Goal: Information Seeking & Learning: Learn about a topic

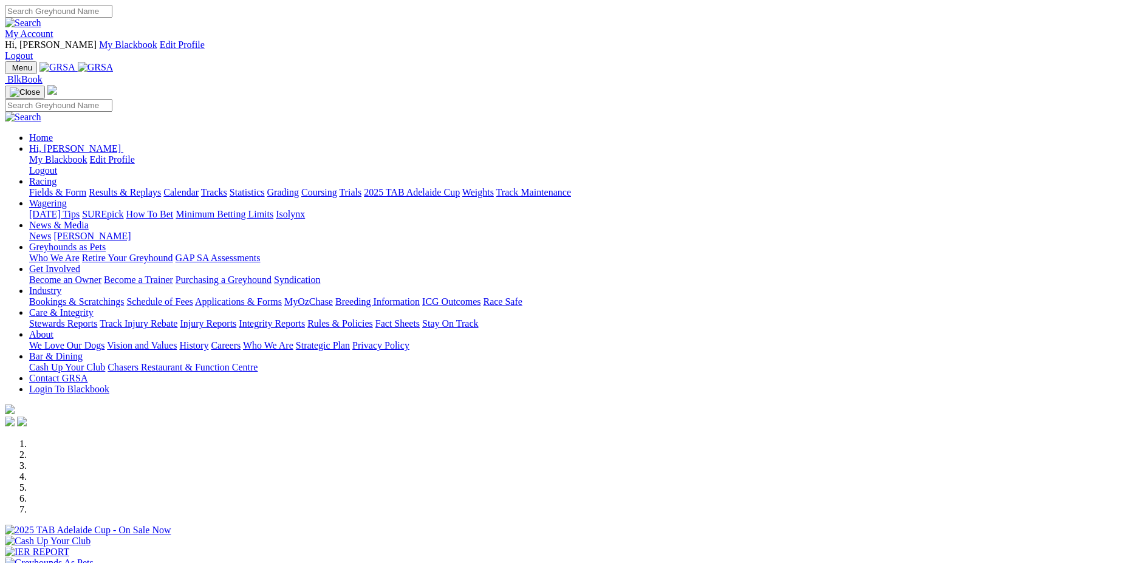
scroll to position [439, 0]
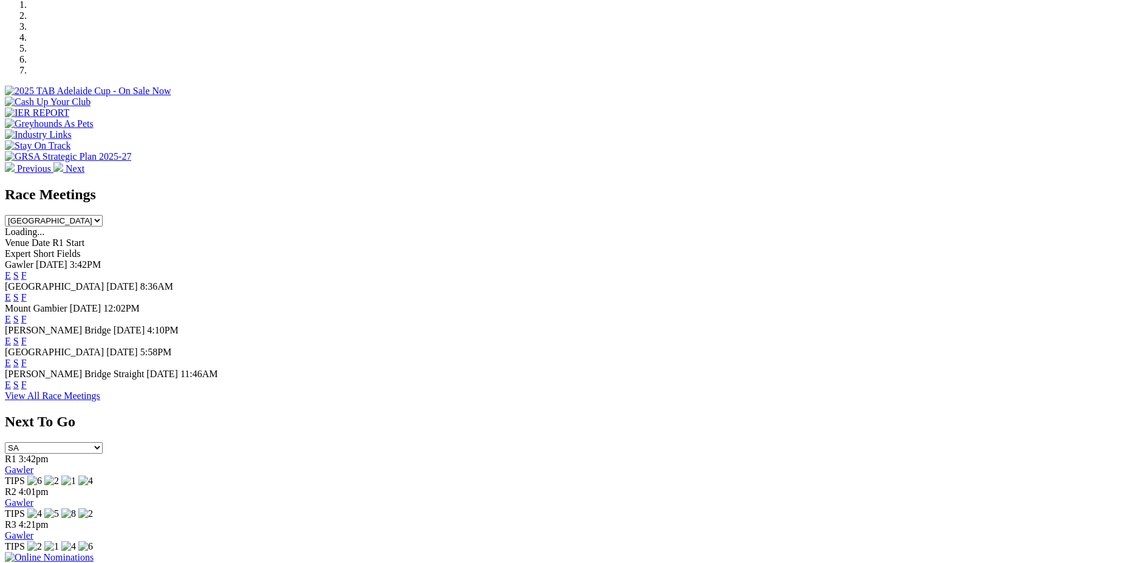
click at [94, 552] on img at bounding box center [49, 557] width 89 height 11
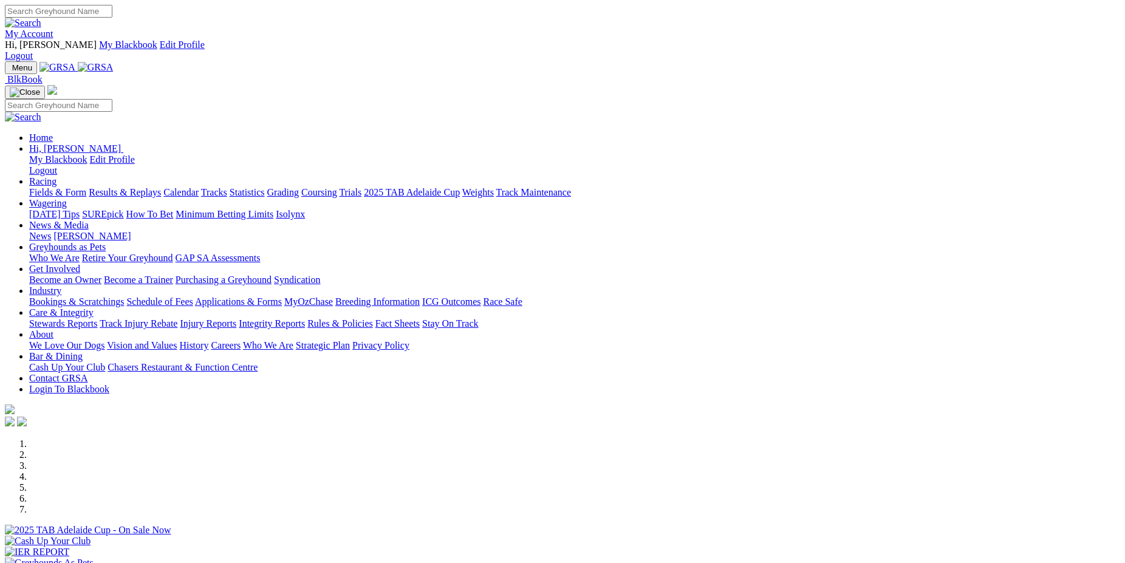
click at [161, 187] on link "Results & Replays" at bounding box center [125, 192] width 72 height 10
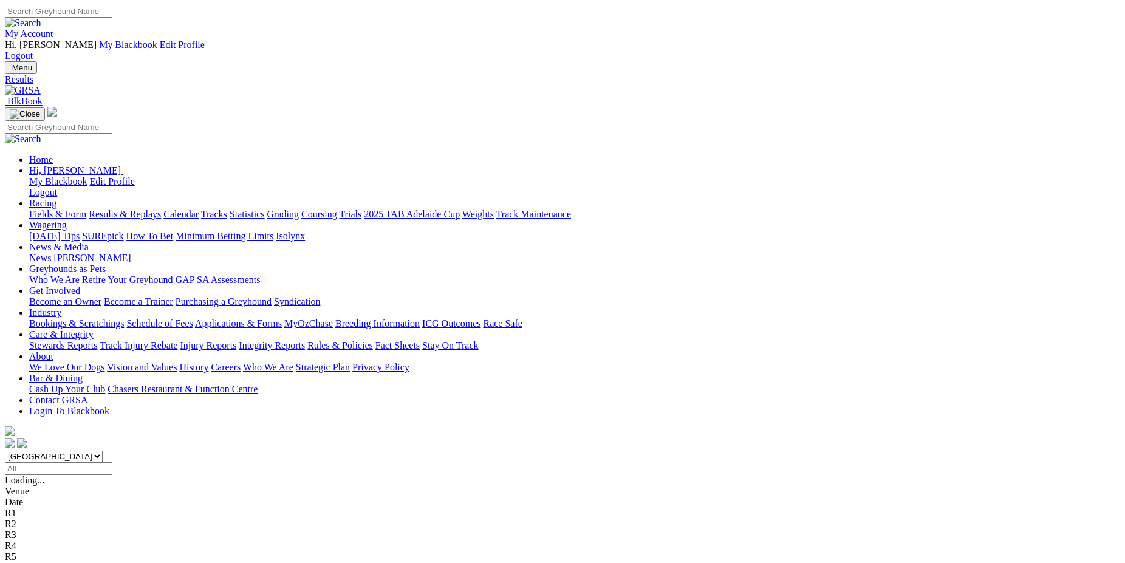
click at [112, 462] on input "Select date" at bounding box center [58, 468] width 107 height 13
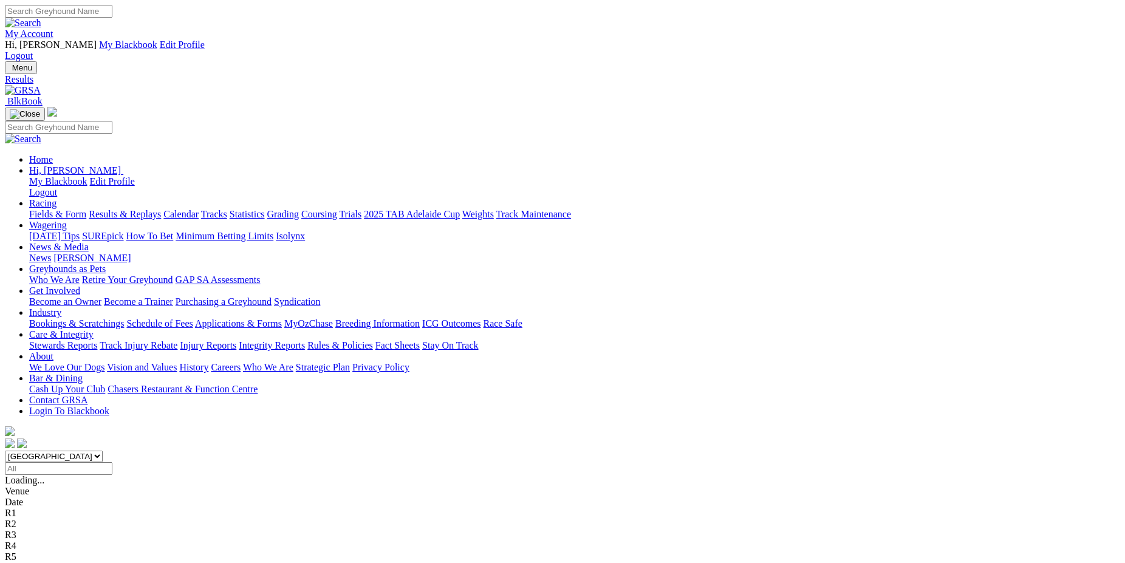
type input "[DATE]"
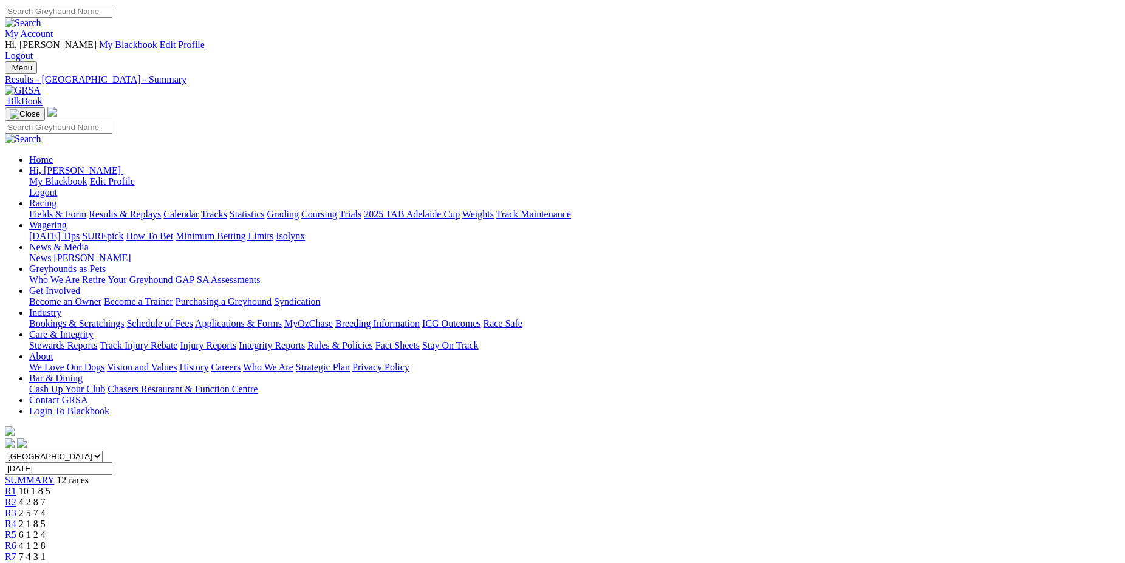
click at [112, 462] on input "Monday, 1 Apr 2024" at bounding box center [58, 468] width 107 height 13
type input "Saturday, 2 Mar 2024"
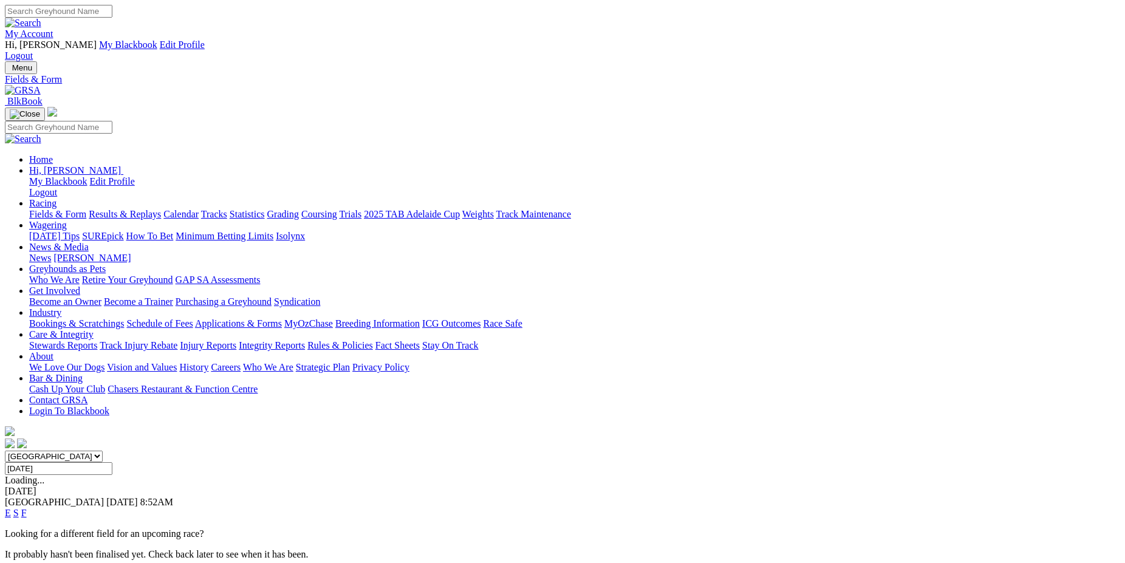
click at [112, 462] on input "[DATE]" at bounding box center [58, 468] width 107 height 13
type input "Tuesday, 2 Apr 2024"
click at [27, 508] on link "F" at bounding box center [23, 513] width 5 height 10
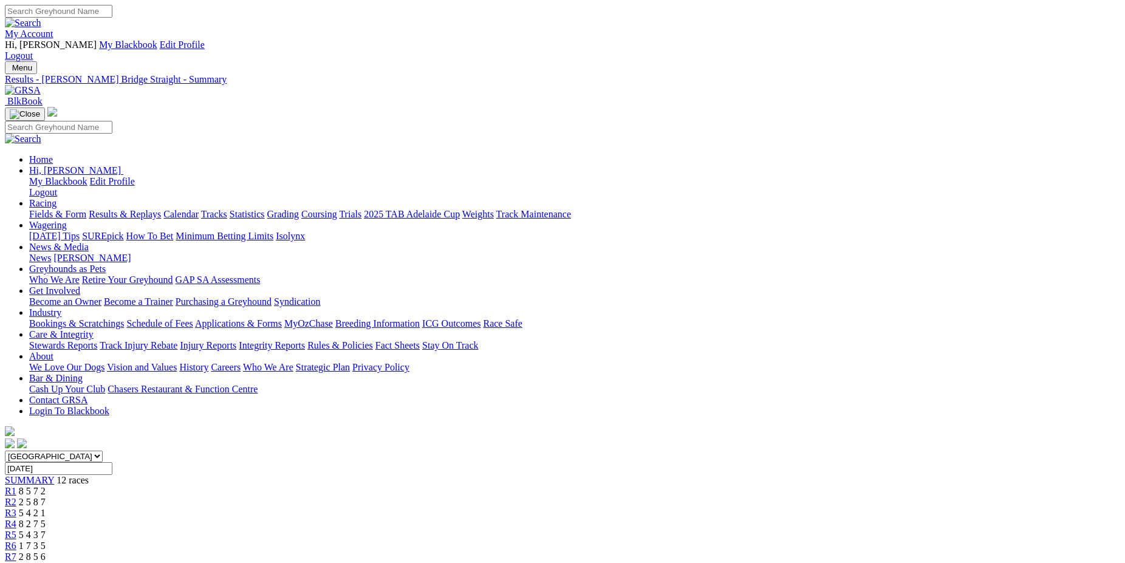
click at [112, 462] on input "[DATE]" at bounding box center [58, 468] width 107 height 13
type input "[DATE]"
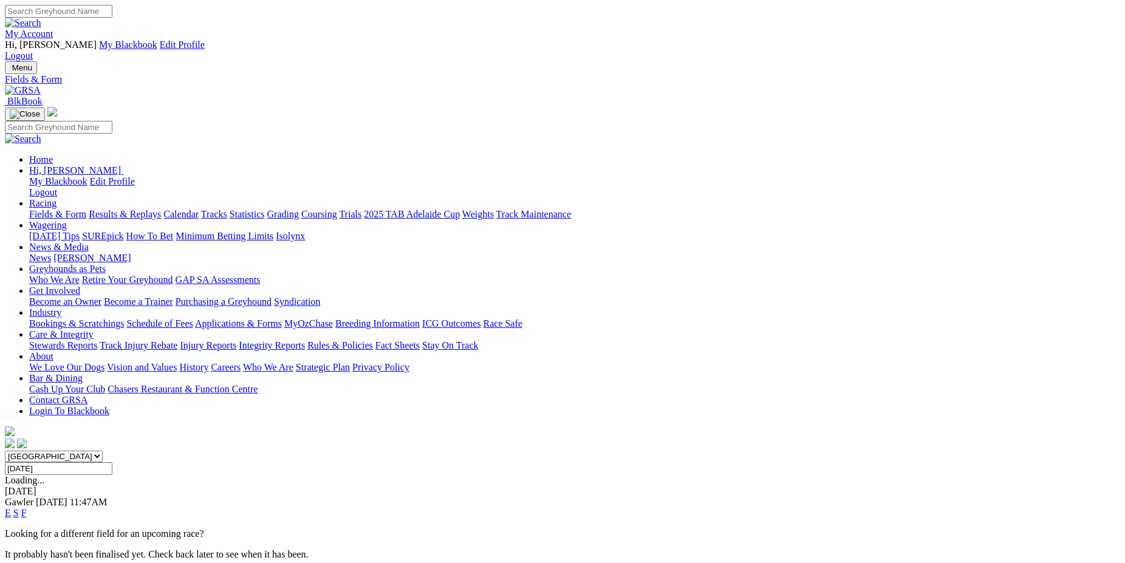
click at [27, 508] on link "F" at bounding box center [23, 513] width 5 height 10
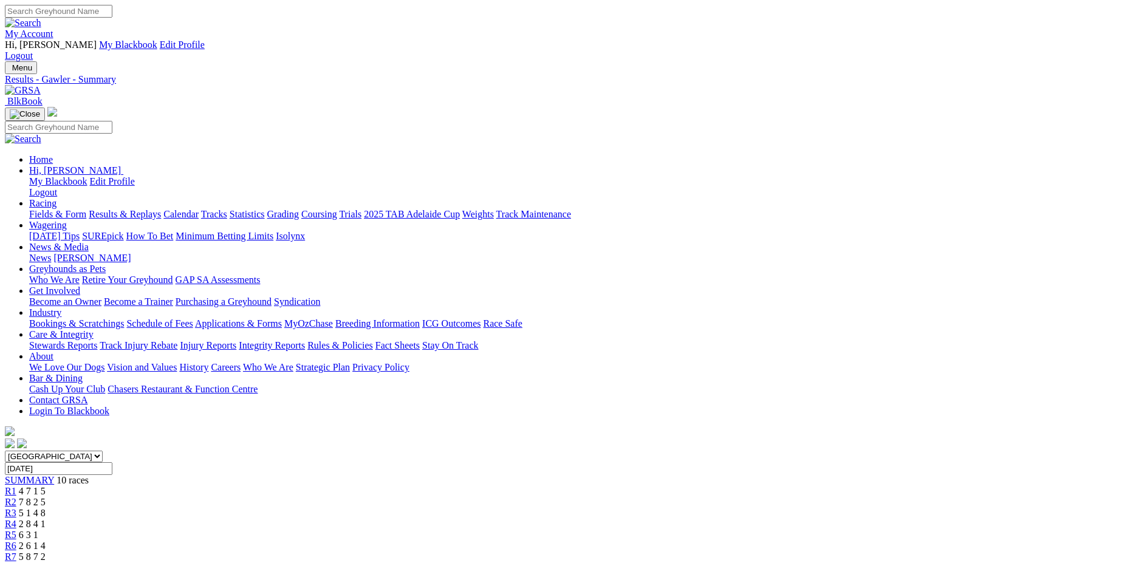
click at [112, 462] on input "[DATE]" at bounding box center [58, 468] width 107 height 13
type input "[DATE]"
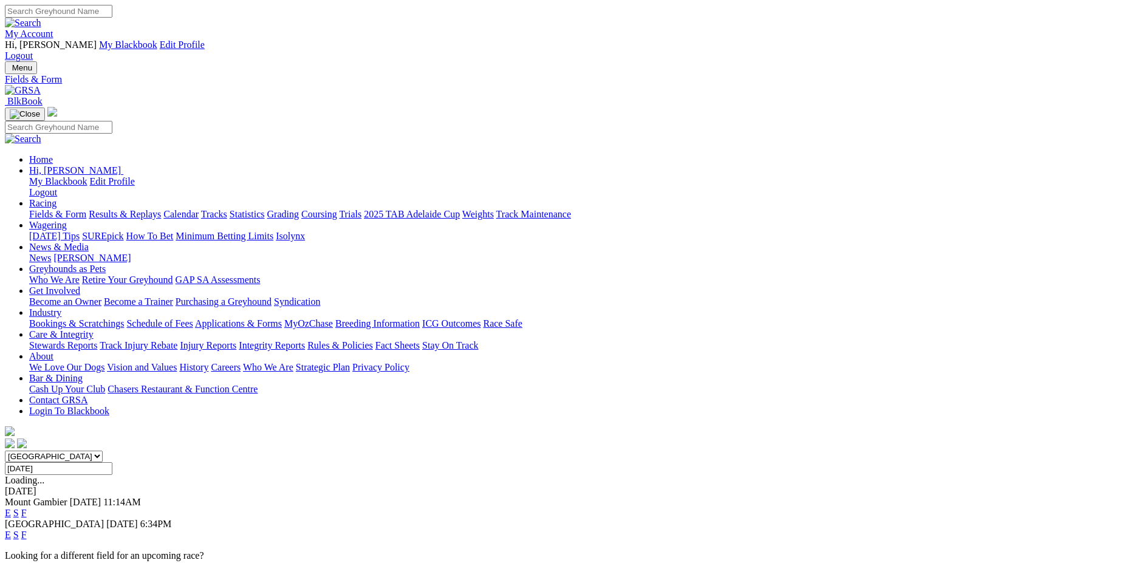
click at [27, 508] on link "F" at bounding box center [23, 513] width 5 height 10
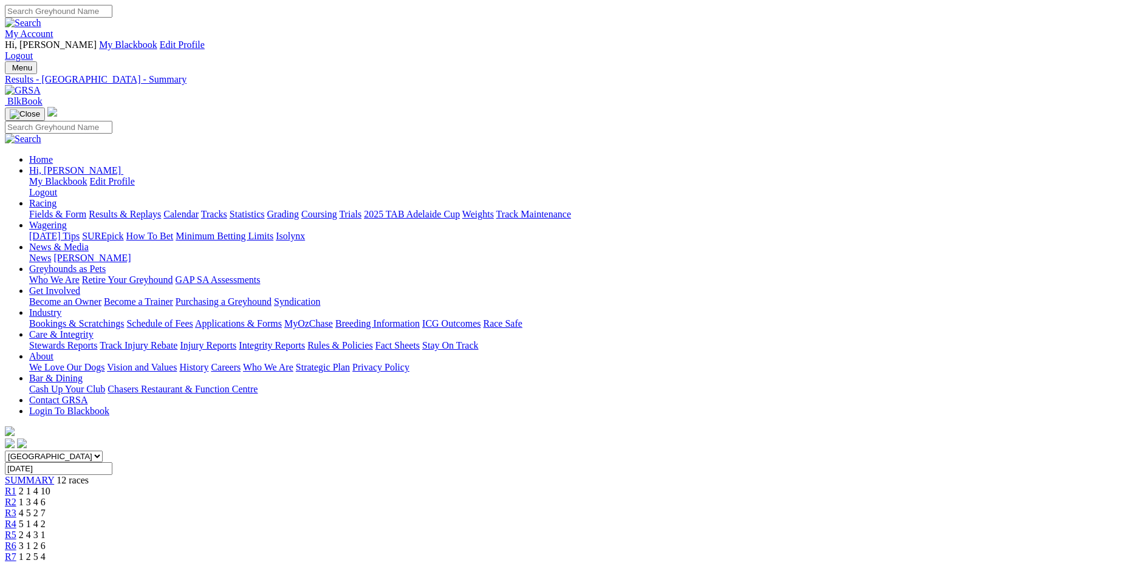
click at [112, 462] on input "Thursday, 4 Apr 2024" at bounding box center [58, 468] width 107 height 13
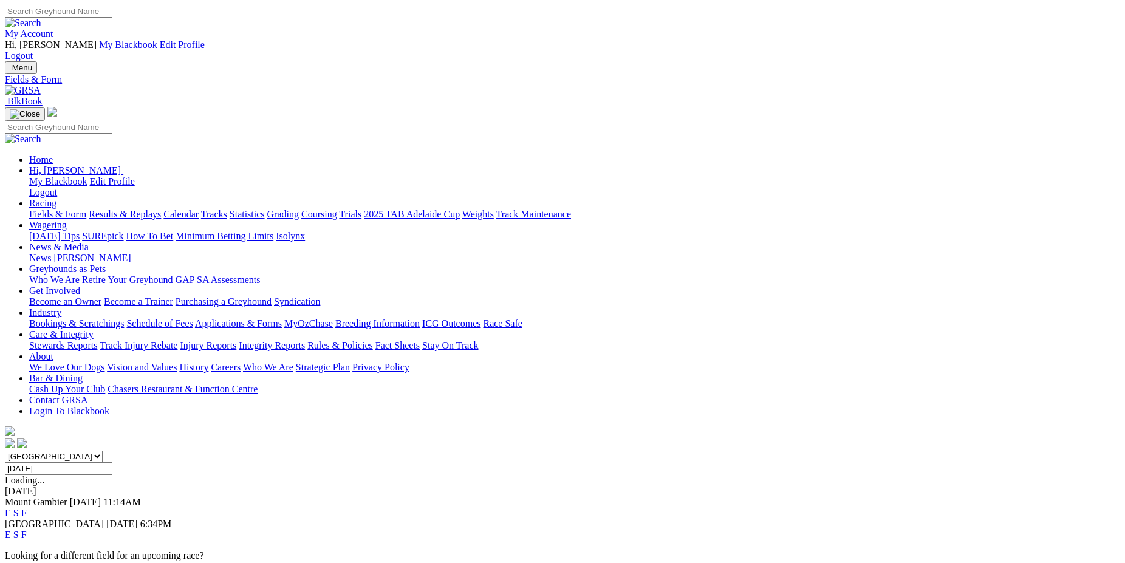
click at [27, 529] on link "F" at bounding box center [23, 534] width 5 height 10
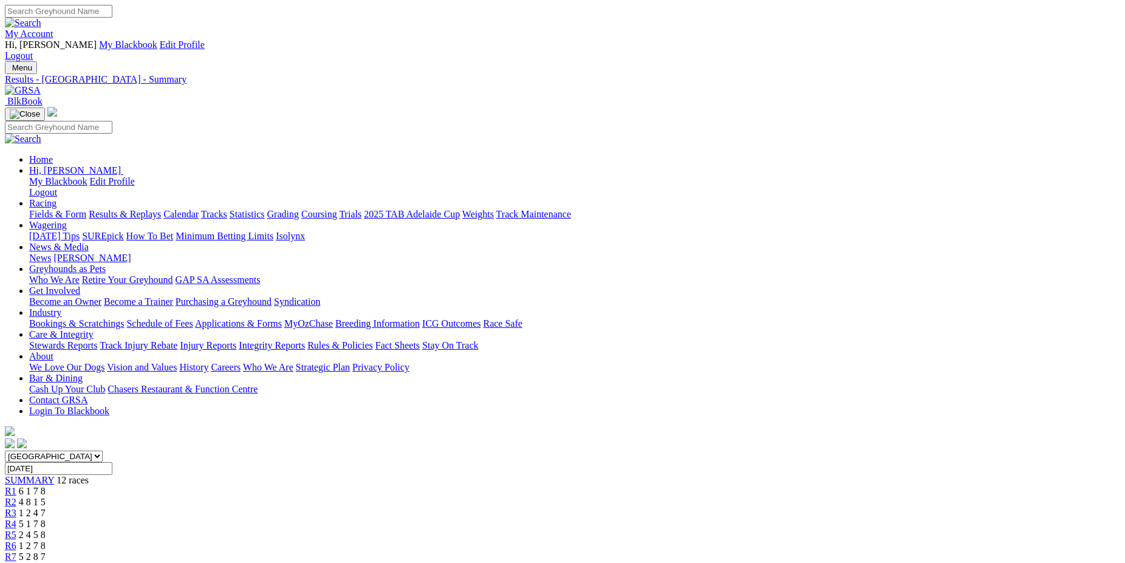
click at [112, 462] on input "[DATE]" at bounding box center [58, 468] width 107 height 13
type input "[DATE]"
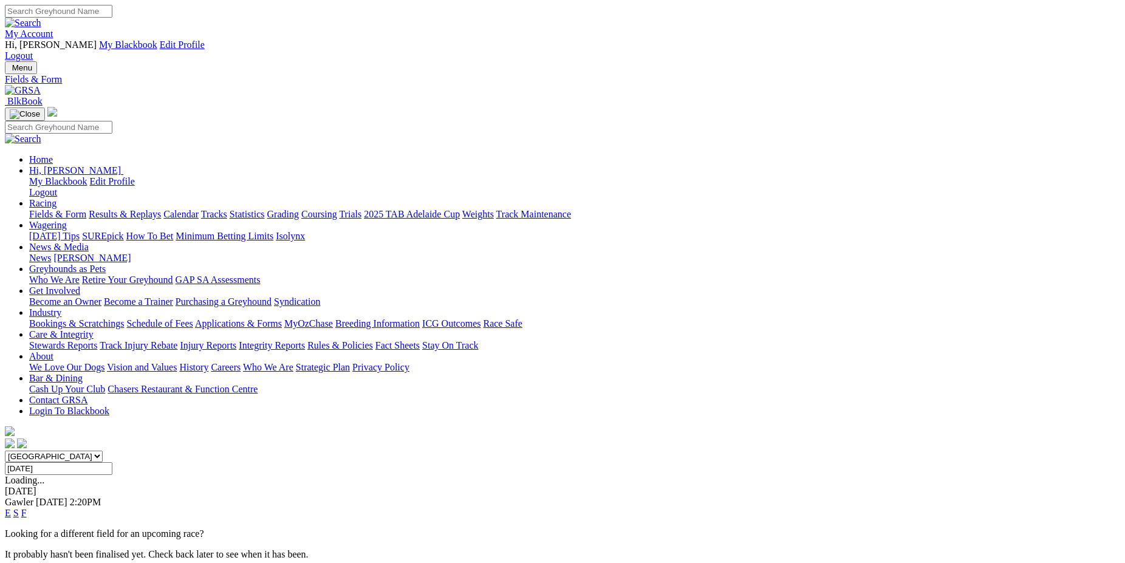
click at [27, 508] on link "F" at bounding box center [23, 513] width 5 height 10
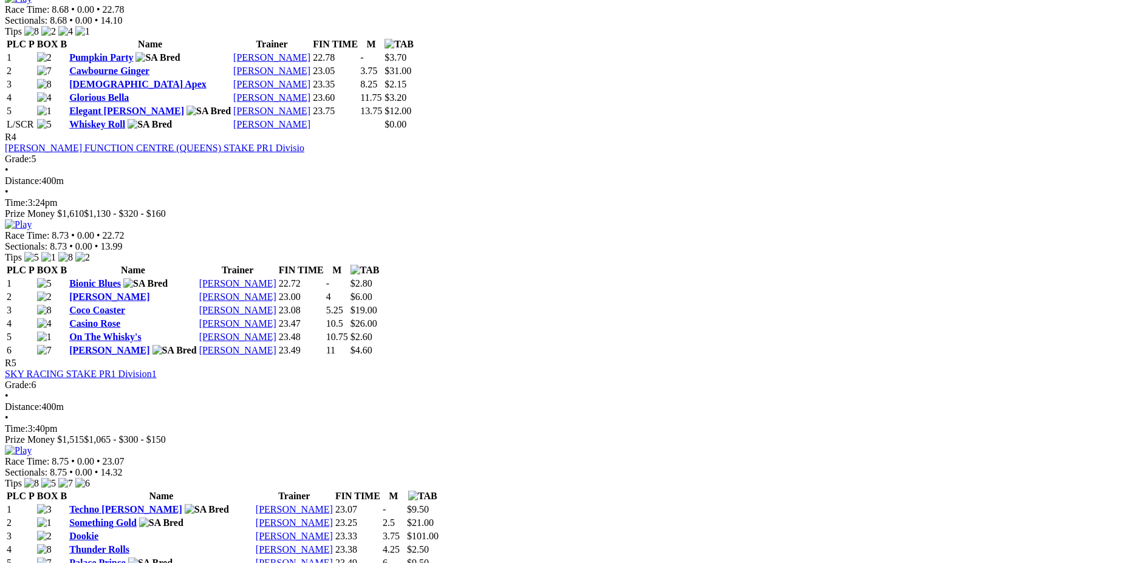
scroll to position [1224, 0]
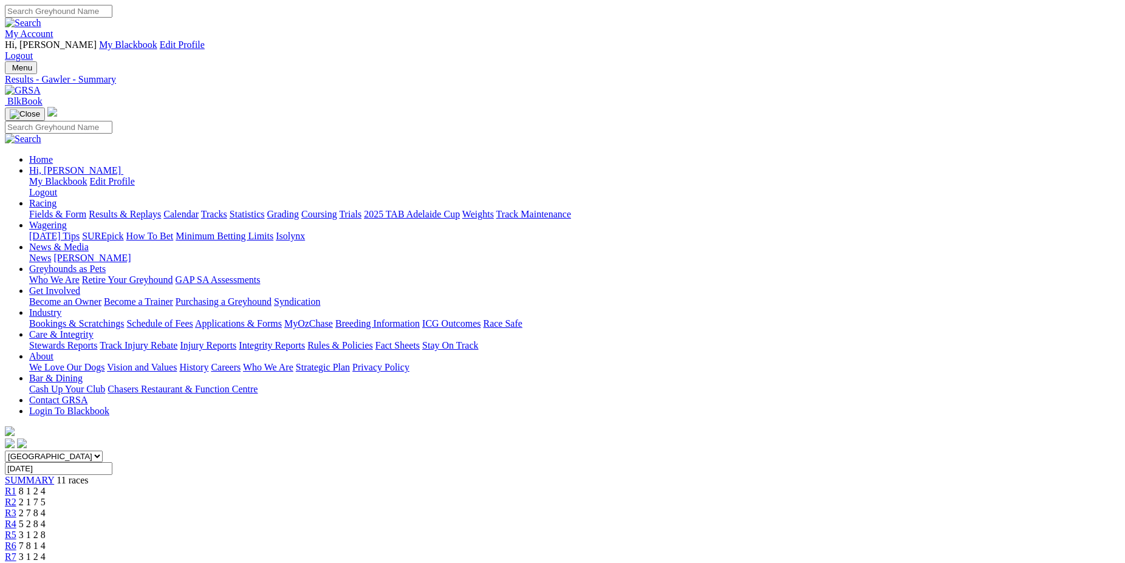
click at [112, 462] on input "[DATE]" at bounding box center [58, 468] width 107 height 13
type input "Saturday, 6 Apr 2024"
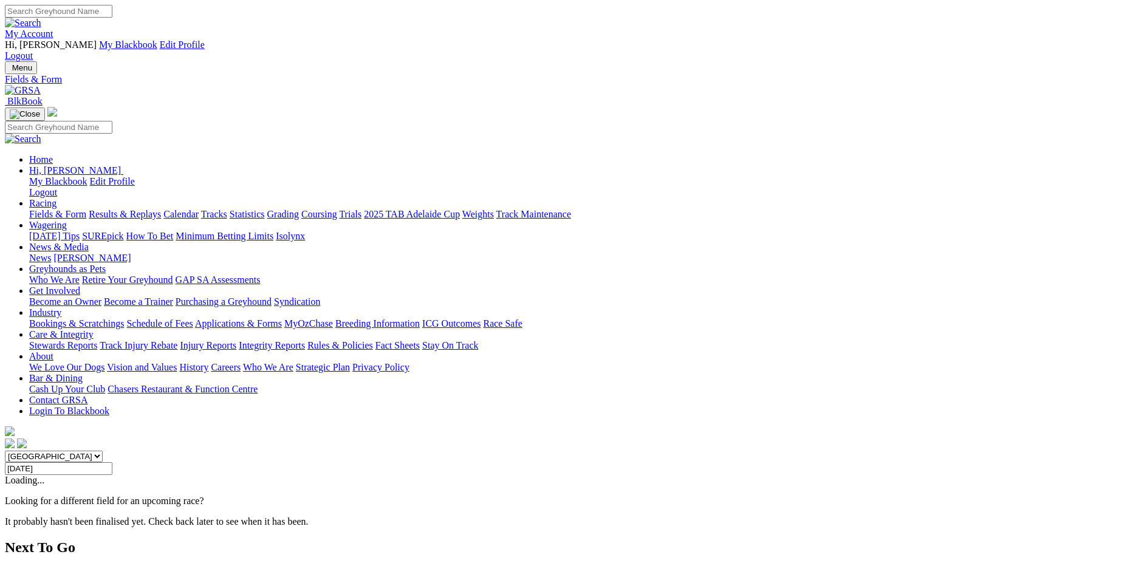
click at [112, 462] on input "Saturday, 6 Apr 2024" at bounding box center [58, 468] width 107 height 13
type input "Sunday, 7 Apr 2024"
click at [27, 508] on link "F" at bounding box center [23, 513] width 5 height 10
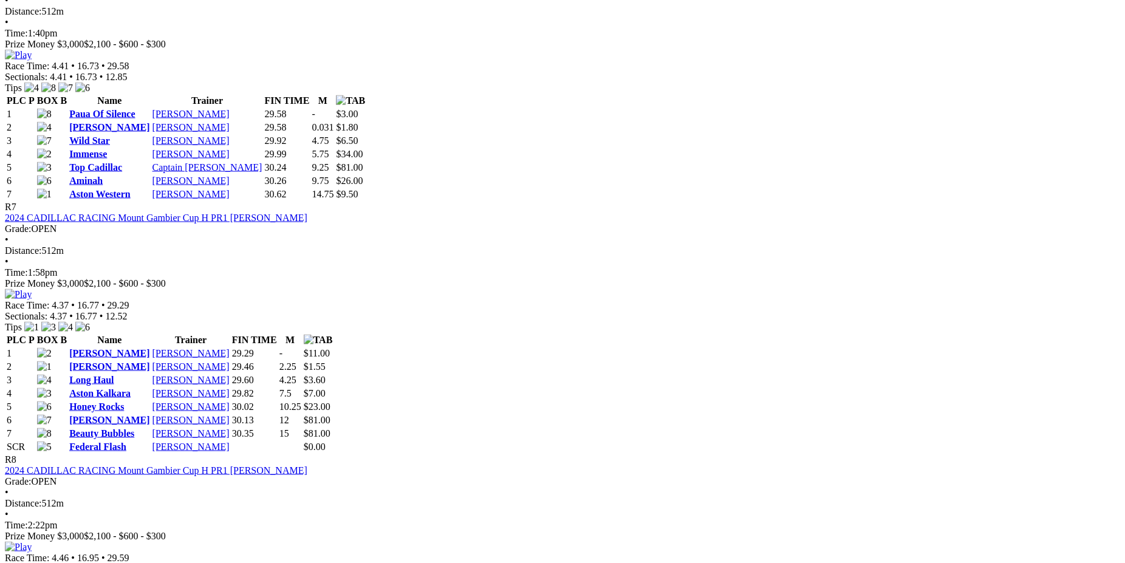
scroll to position [1936, 0]
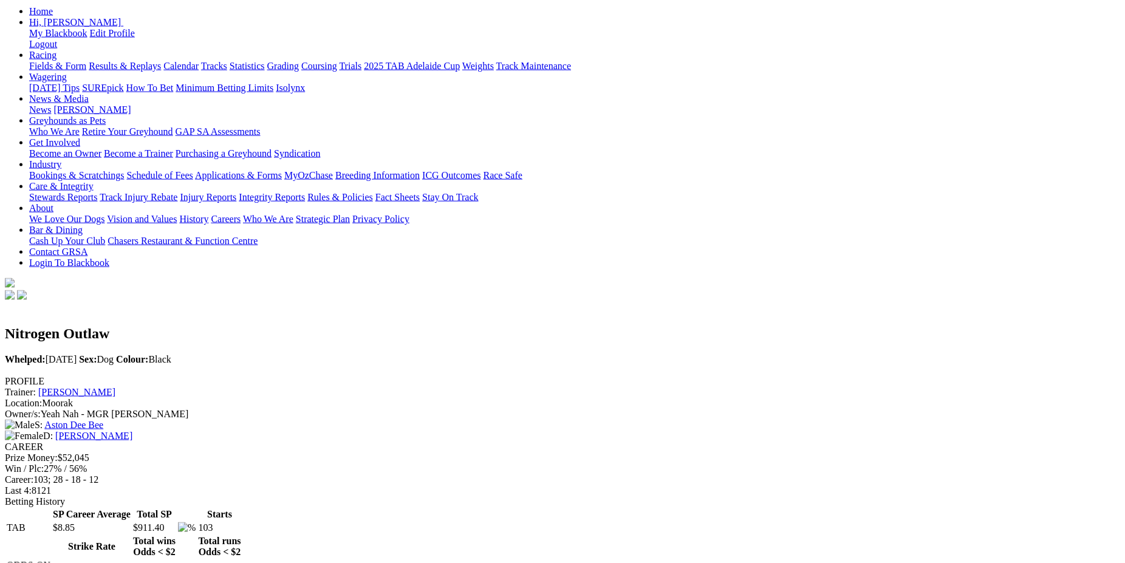
scroll to position [81, 0]
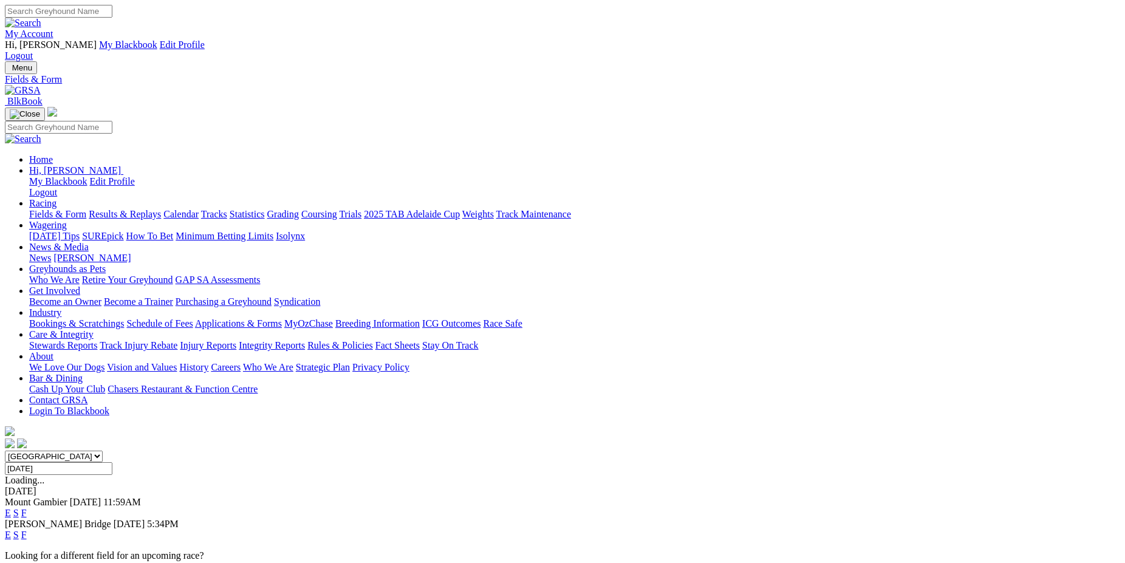
click at [27, 529] on link "F" at bounding box center [23, 534] width 5 height 10
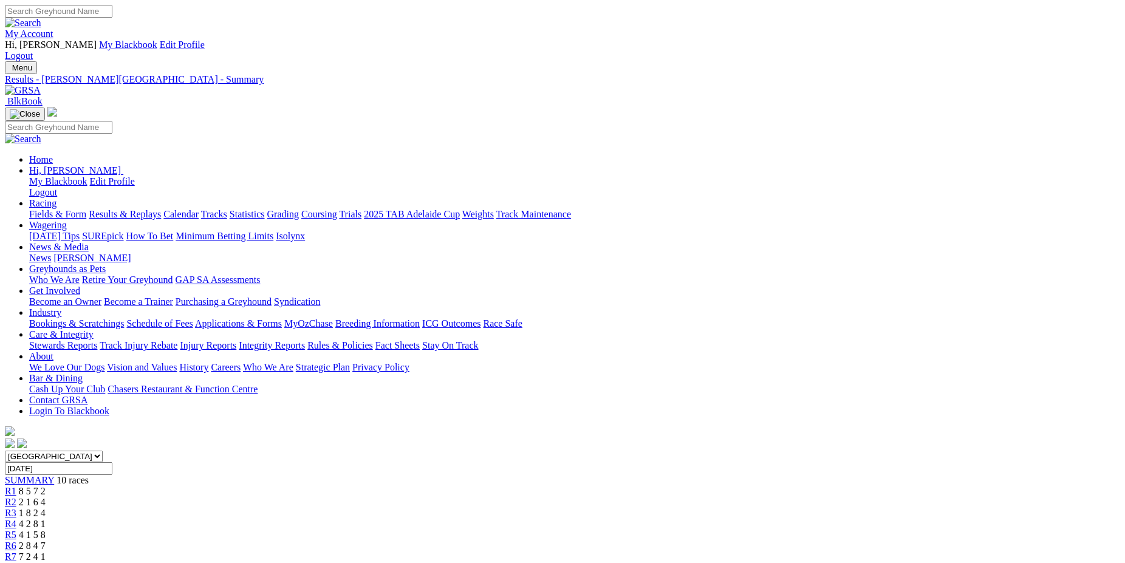
click at [112, 462] on input "[DATE]" at bounding box center [58, 468] width 107 height 13
type input "[DATE]"
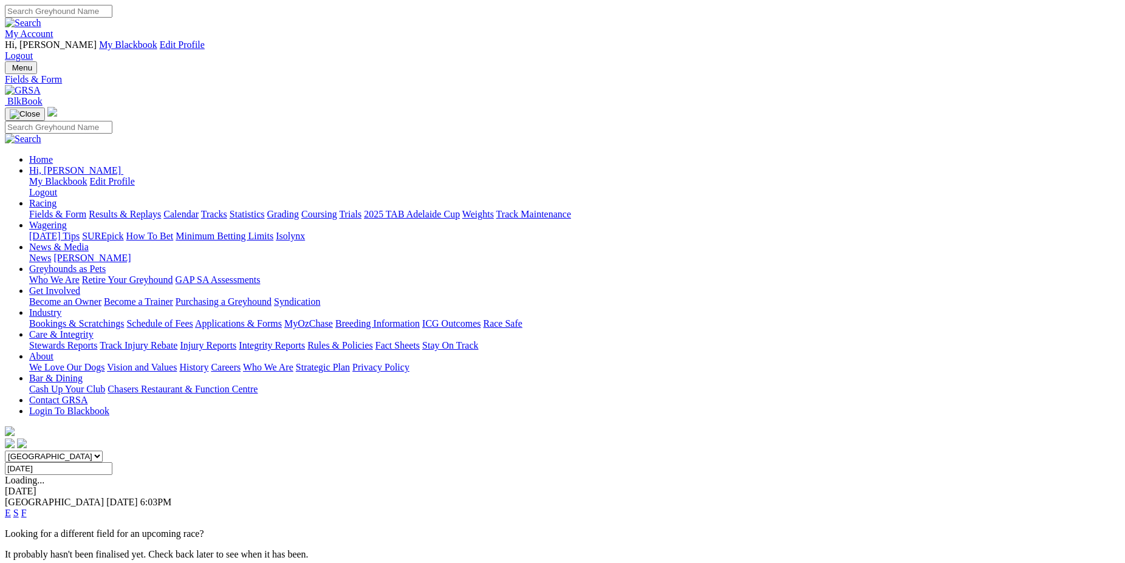
click at [27, 508] on link "F" at bounding box center [23, 513] width 5 height 10
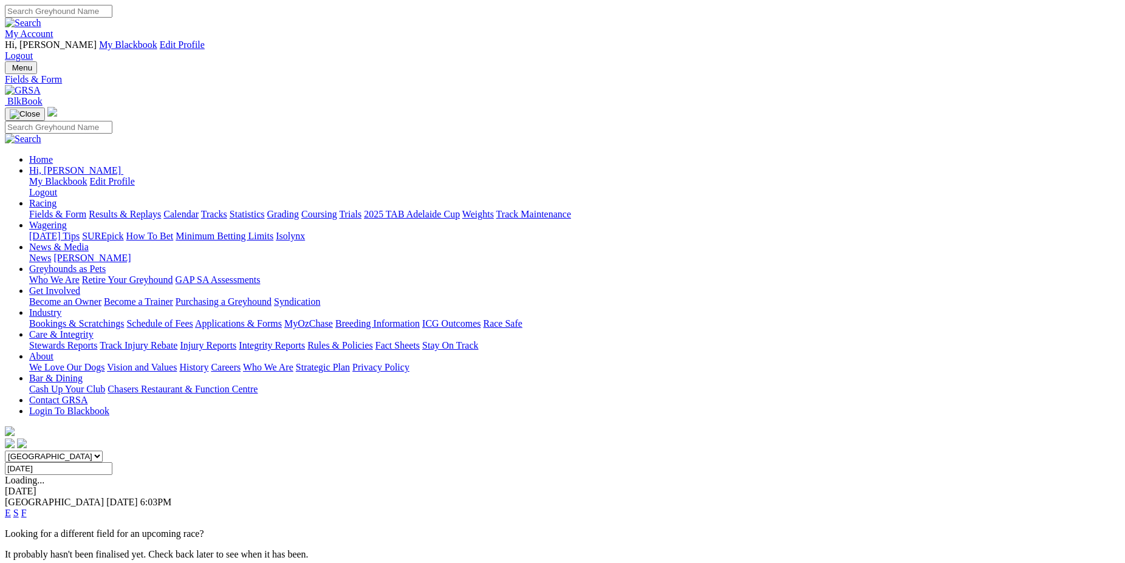
click at [112, 462] on input "[DATE]" at bounding box center [58, 468] width 107 height 13
type input "[DATE]"
click at [27, 508] on link "F" at bounding box center [23, 513] width 5 height 10
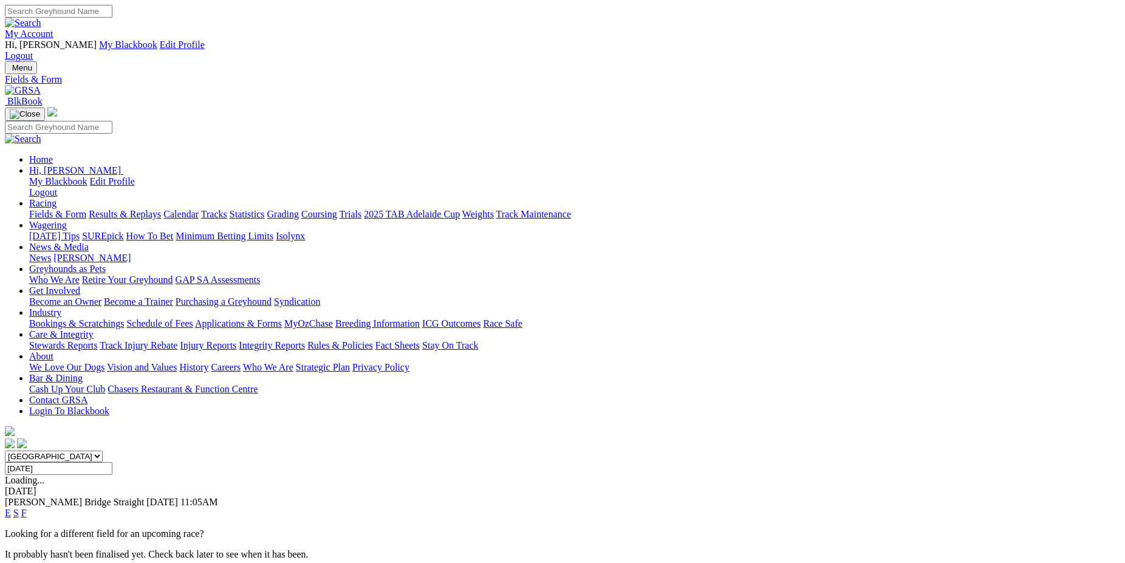
click at [112, 462] on input "Tuesday, 9 Apr 2024" at bounding box center [58, 468] width 107 height 13
type input "[DATE]"
click at [27, 508] on link "F" at bounding box center [23, 513] width 5 height 10
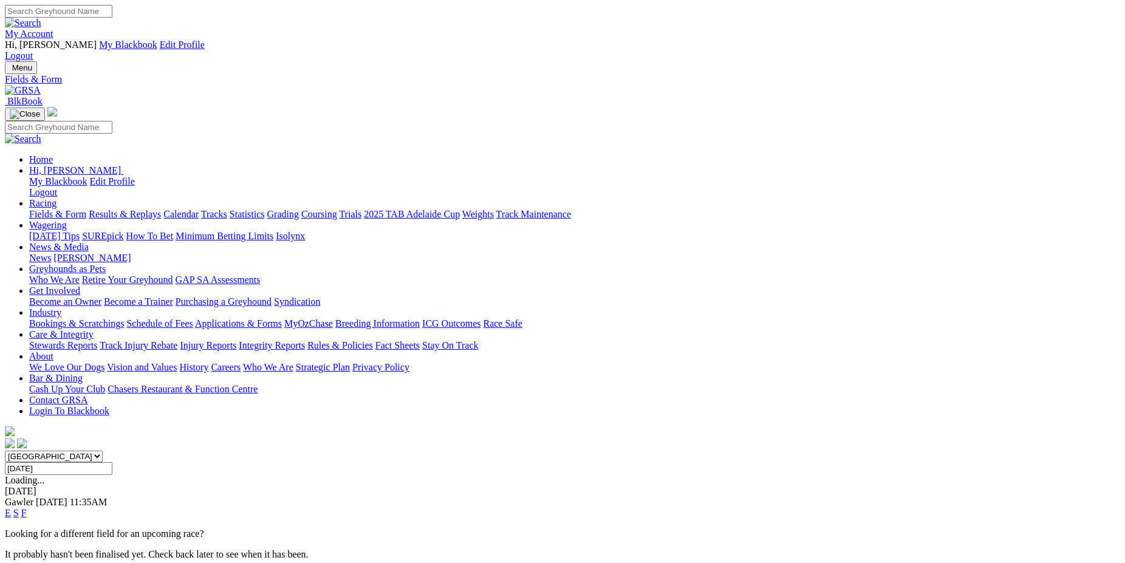
click at [112, 462] on input "[DATE]" at bounding box center [58, 468] width 107 height 13
type input "[DATE]"
click at [27, 508] on link "F" at bounding box center [23, 513] width 5 height 10
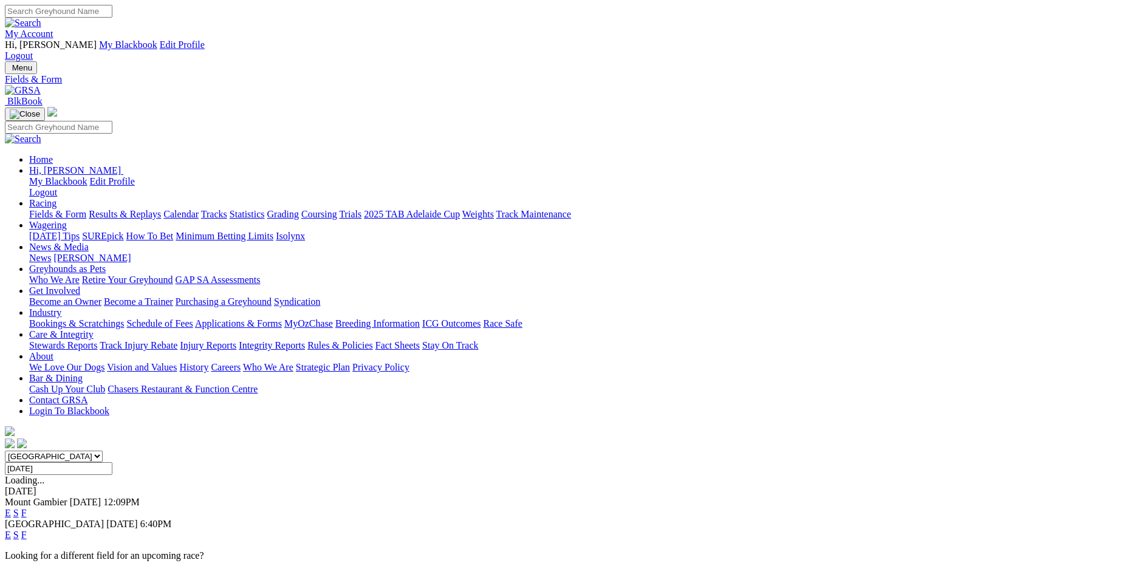
click at [27, 529] on link "F" at bounding box center [23, 534] width 5 height 10
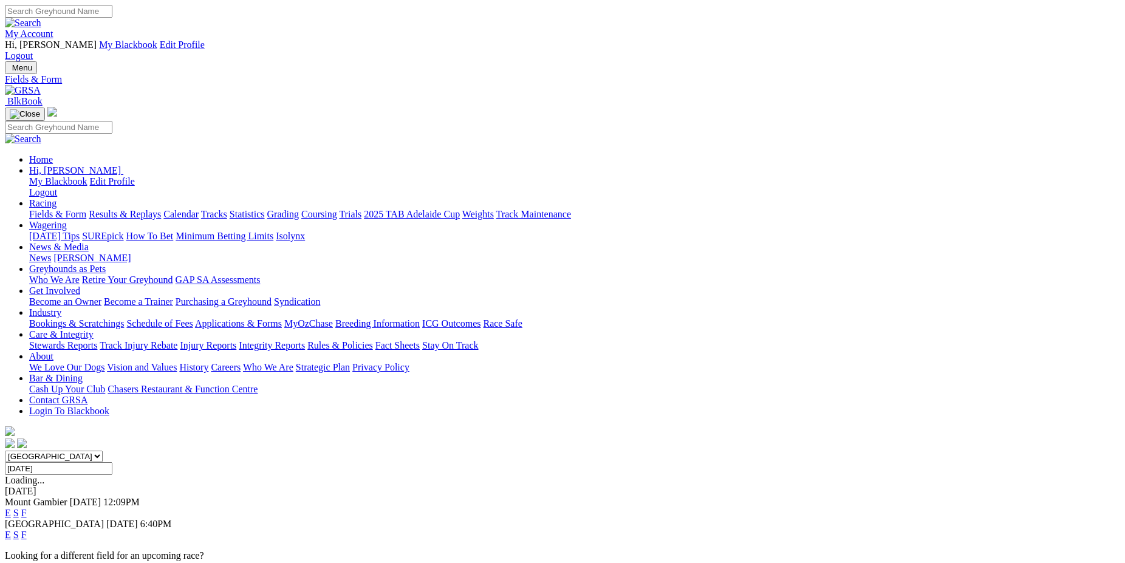
click at [112, 462] on input "[DATE]" at bounding box center [58, 468] width 107 height 13
type input "Friday, 12 Apr 2024"
click at [27, 508] on link "F" at bounding box center [23, 513] width 5 height 10
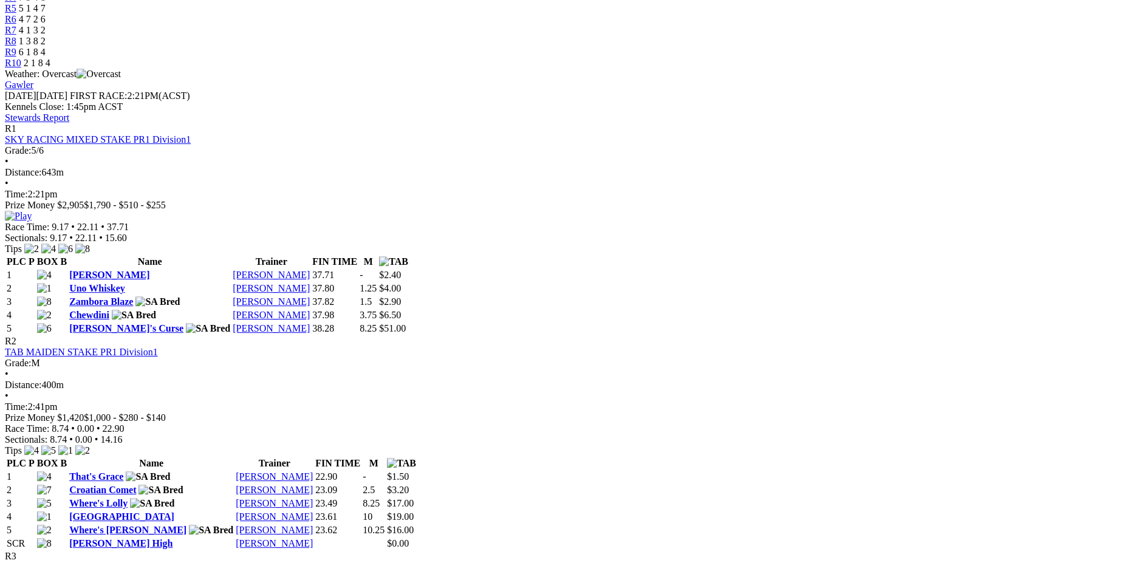
scroll to position [529, 0]
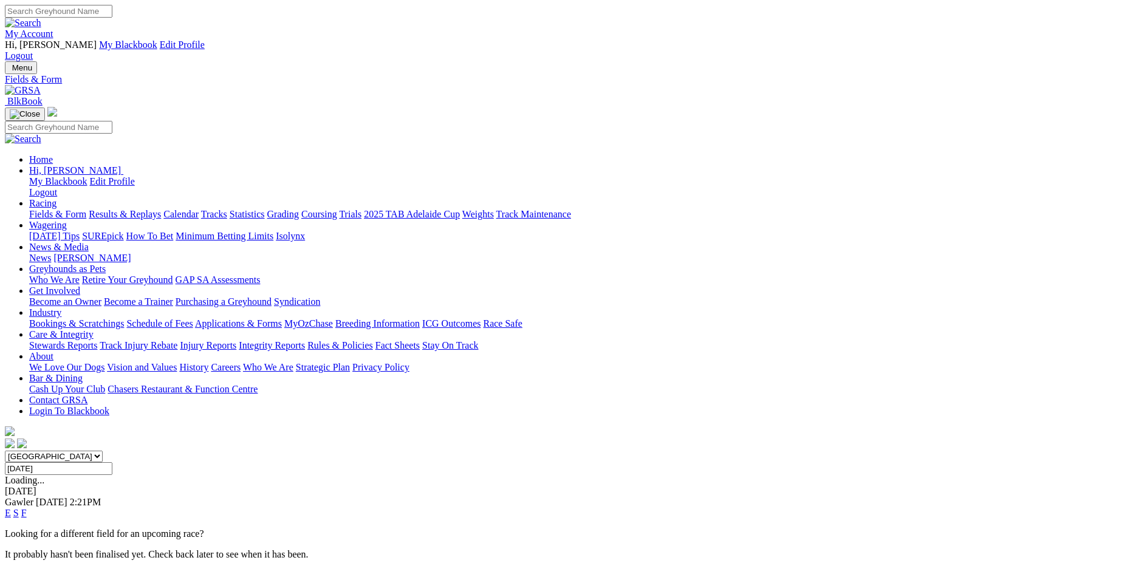
click at [112, 462] on input "[DATE]" at bounding box center [58, 468] width 107 height 13
type input "Saturday, 13 Apr 2024"
click at [27, 508] on link "F" at bounding box center [23, 513] width 5 height 10
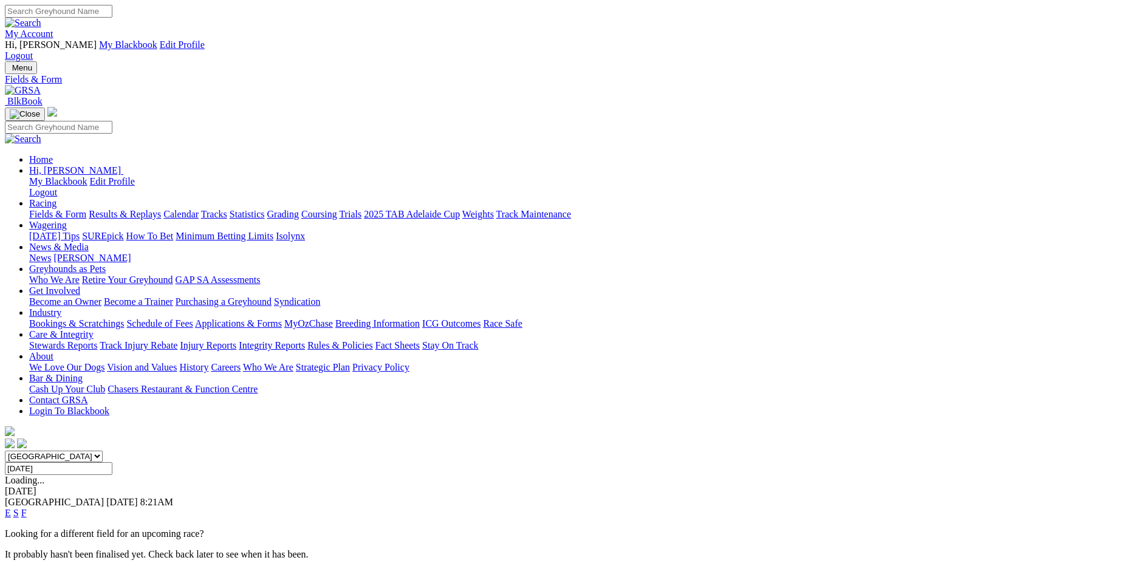
click at [112, 462] on input "Saturday, 13 Apr 2024" at bounding box center [58, 468] width 107 height 13
type input "Sunday, 14 Apr 2024"
click at [27, 508] on link "F" at bounding box center [23, 513] width 5 height 10
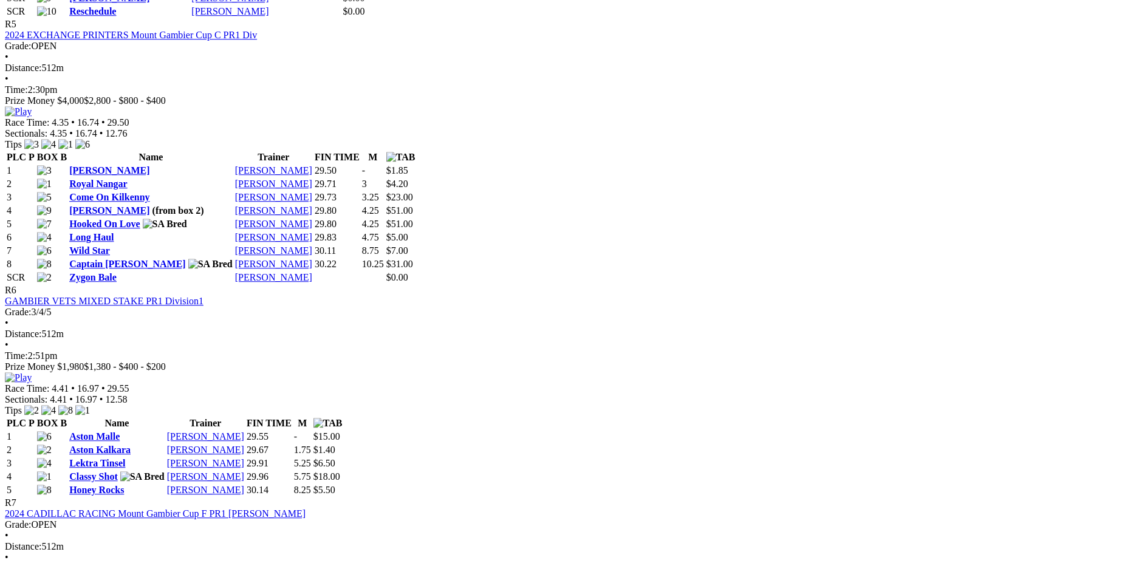
scroll to position [1745, 0]
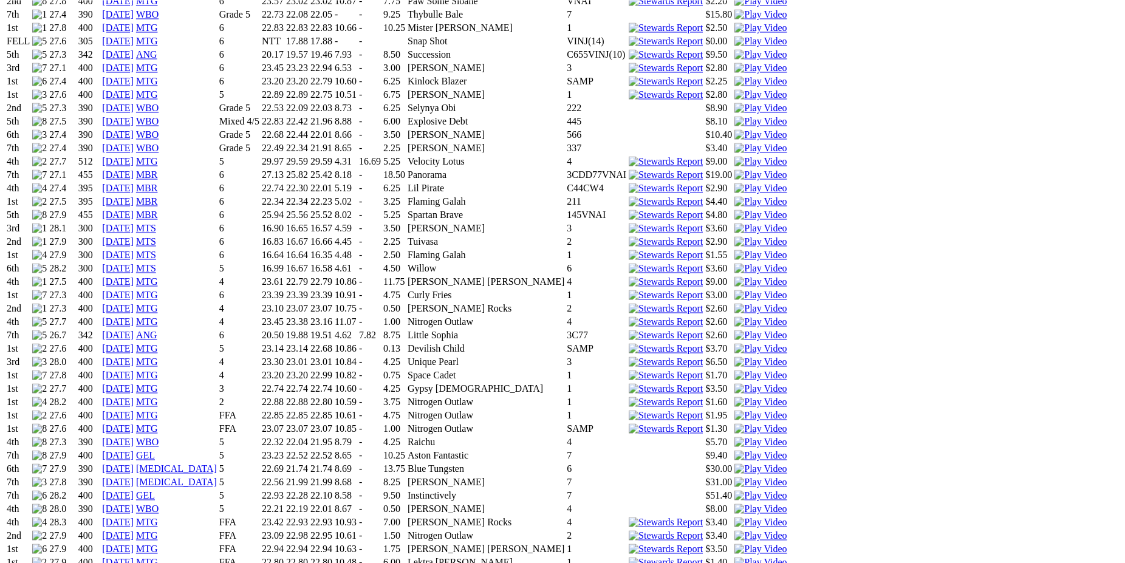
scroll to position [1241, 0]
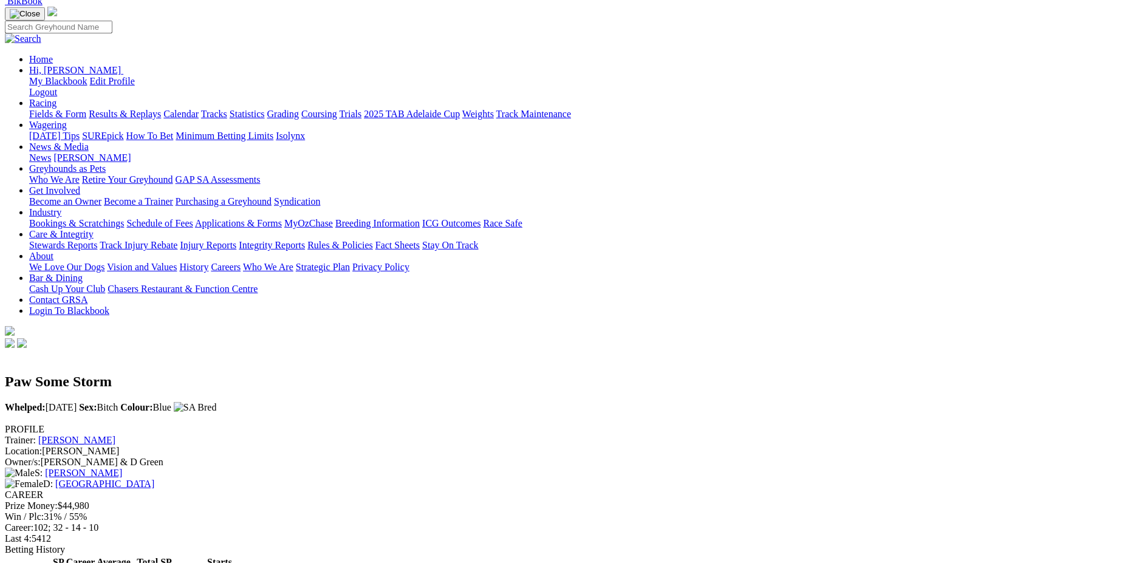
scroll to position [0, 0]
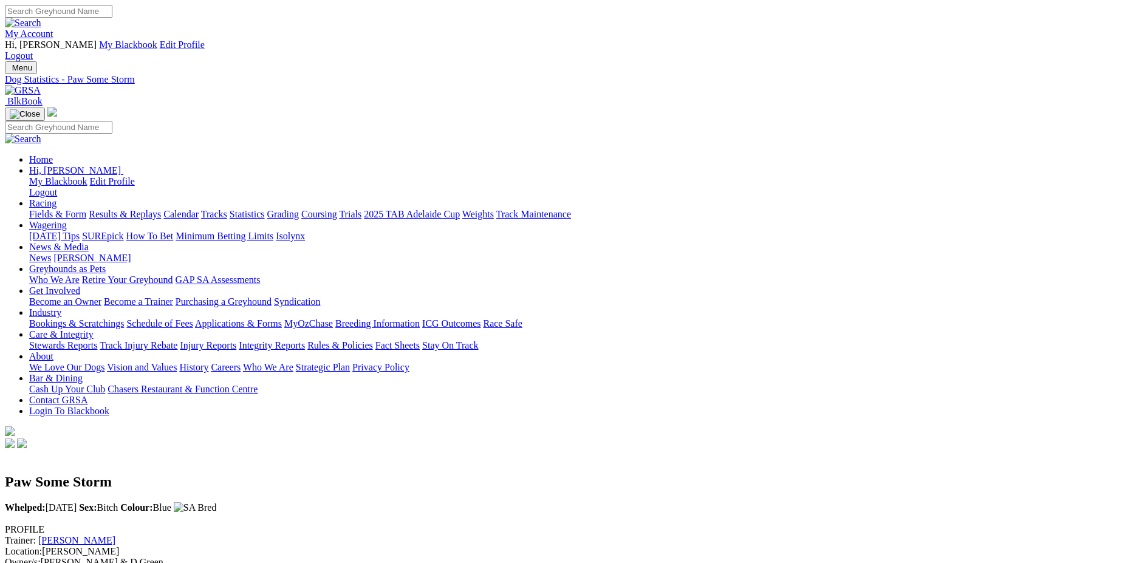
click at [265, 209] on link "Statistics" at bounding box center [247, 214] width 35 height 10
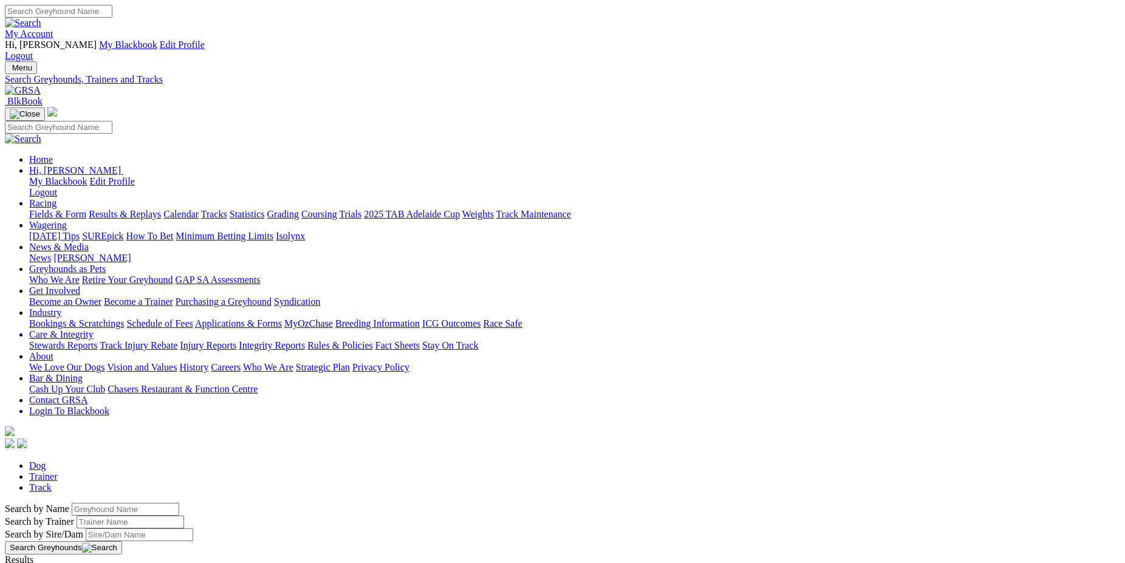
drag, startPoint x: 249, startPoint y: 203, endPoint x: 140, endPoint y: 199, distance: 109.4
click at [140, 503] on input "Search by Greyhound name" at bounding box center [125, 509] width 107 height 13
type input "pAW sOME sLOANE"
click at [122, 541] on button "Search Greyhounds" at bounding box center [63, 547] width 117 height 13
click at [75, 562] on link "Paw Some Sloane" at bounding box center [40, 570] width 70 height 10
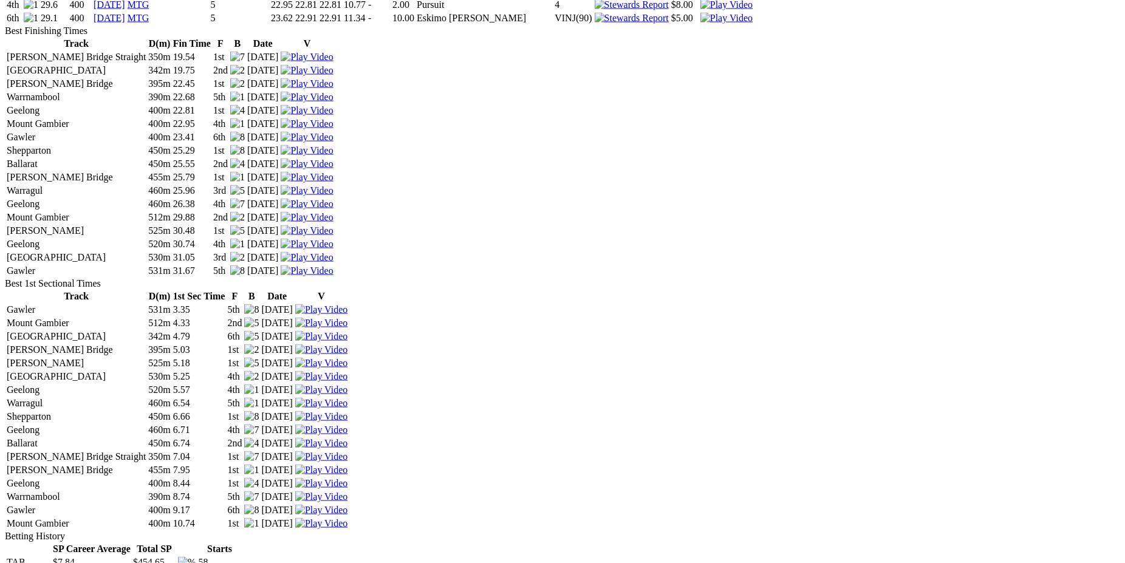
scroll to position [1711, 0]
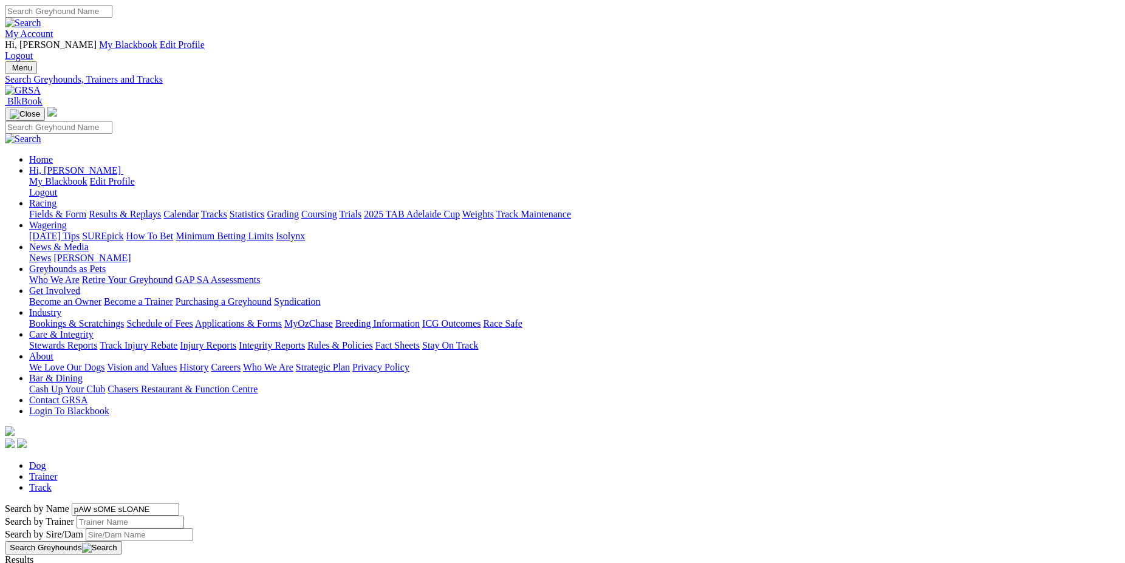
click at [161, 209] on link "Results & Replays" at bounding box center [125, 214] width 72 height 10
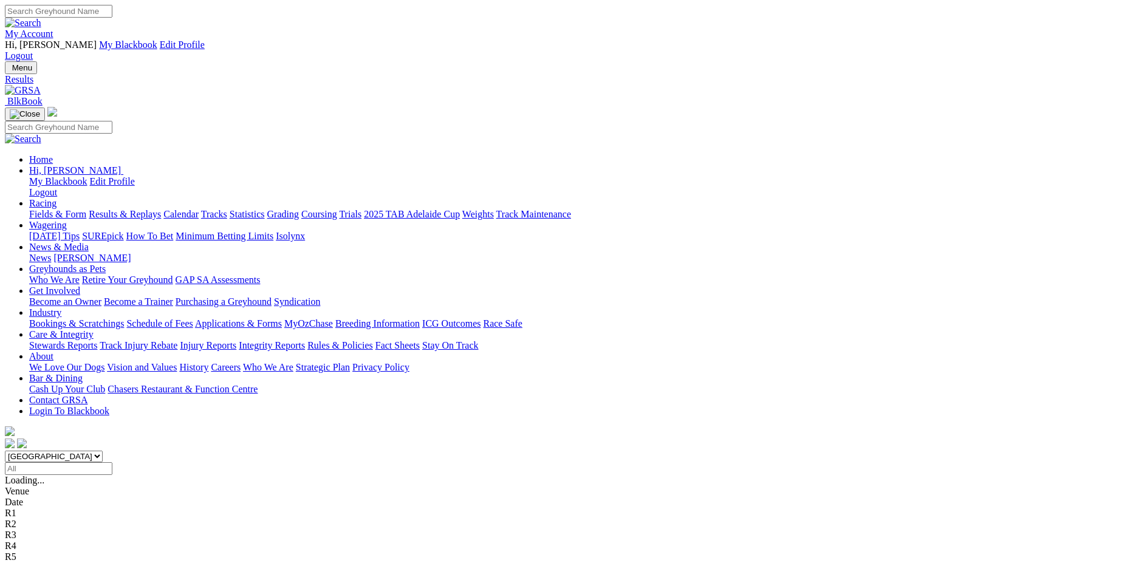
click at [112, 462] on input "Select date" at bounding box center [58, 468] width 107 height 13
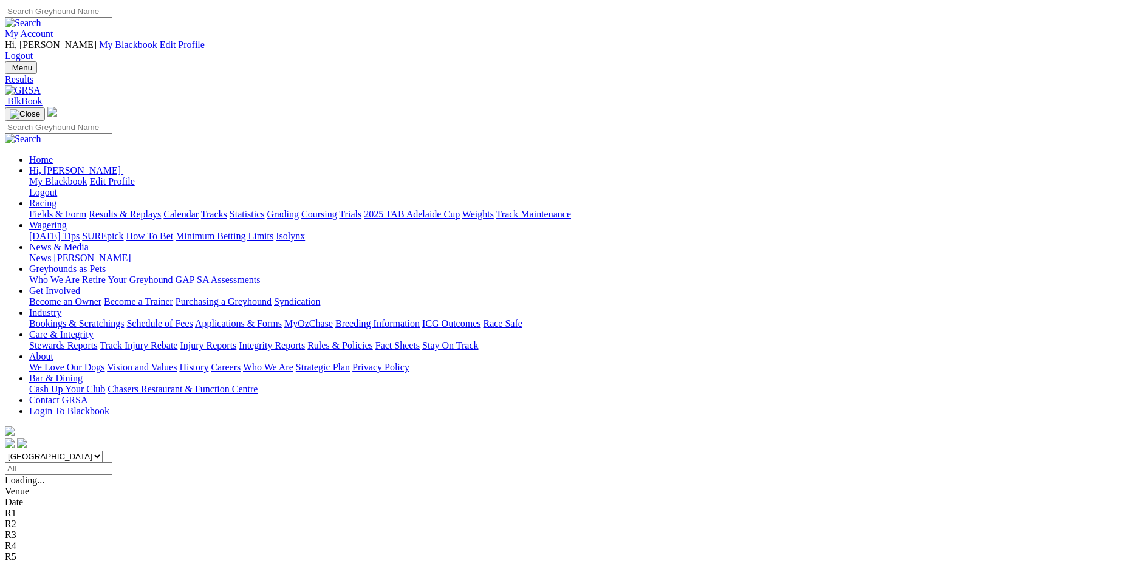
click at [112, 462] on input "Select date" at bounding box center [58, 468] width 107 height 13
type input "Sunday, 14 Apr 2024"
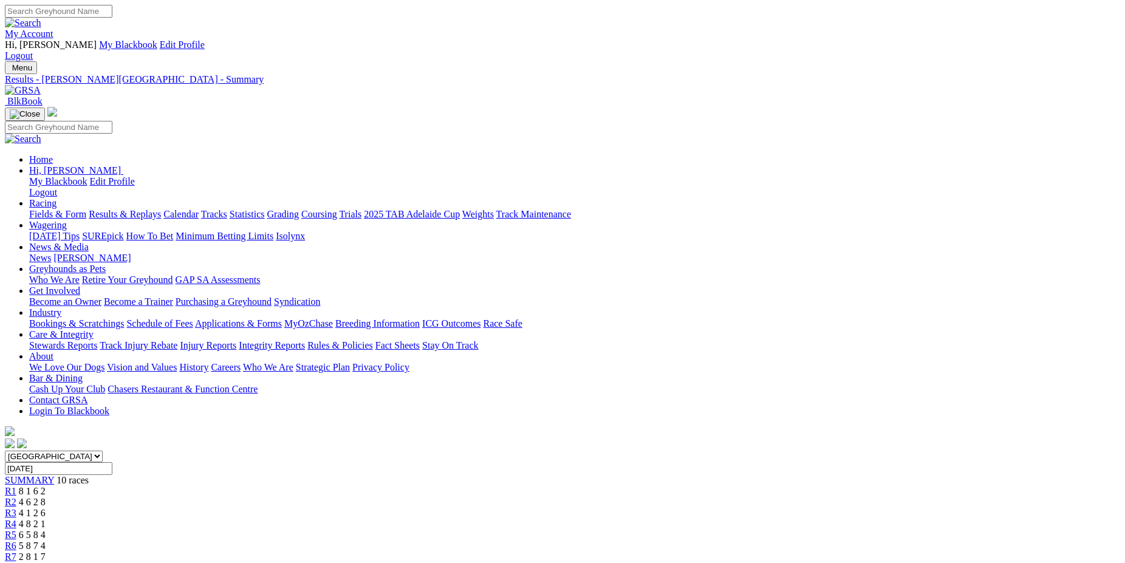
click at [112, 462] on input "Sunday, 14 Apr 2024" at bounding box center [58, 468] width 107 height 13
type input "Monday, 15 Apr 2024"
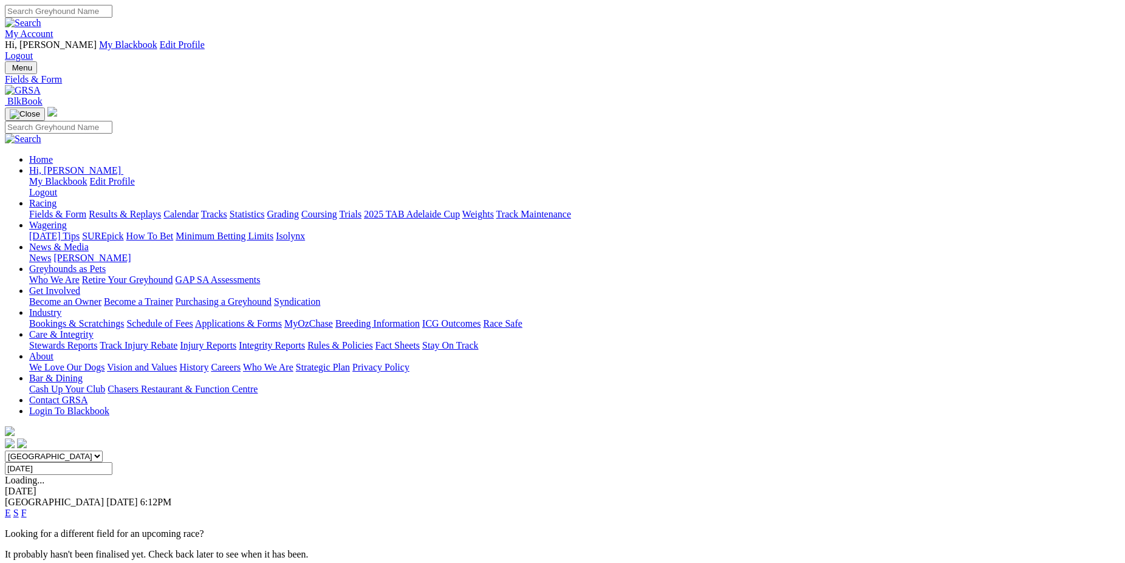
click at [27, 508] on link "F" at bounding box center [23, 513] width 5 height 10
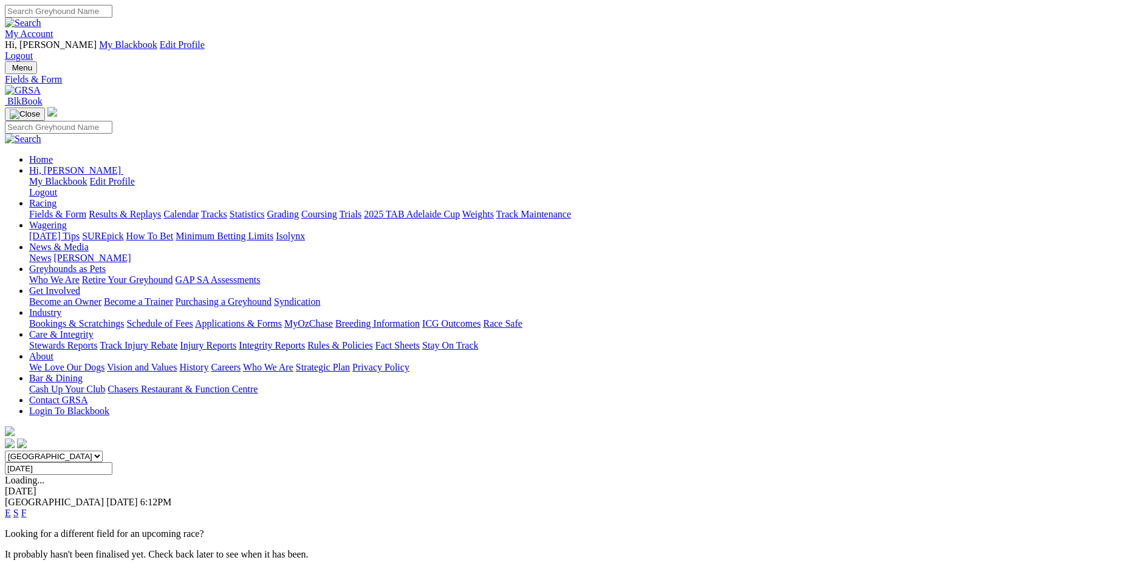
click at [112, 462] on input "[DATE]" at bounding box center [58, 468] width 107 height 13
type input "[DATE]"
click at [27, 508] on link "F" at bounding box center [23, 513] width 5 height 10
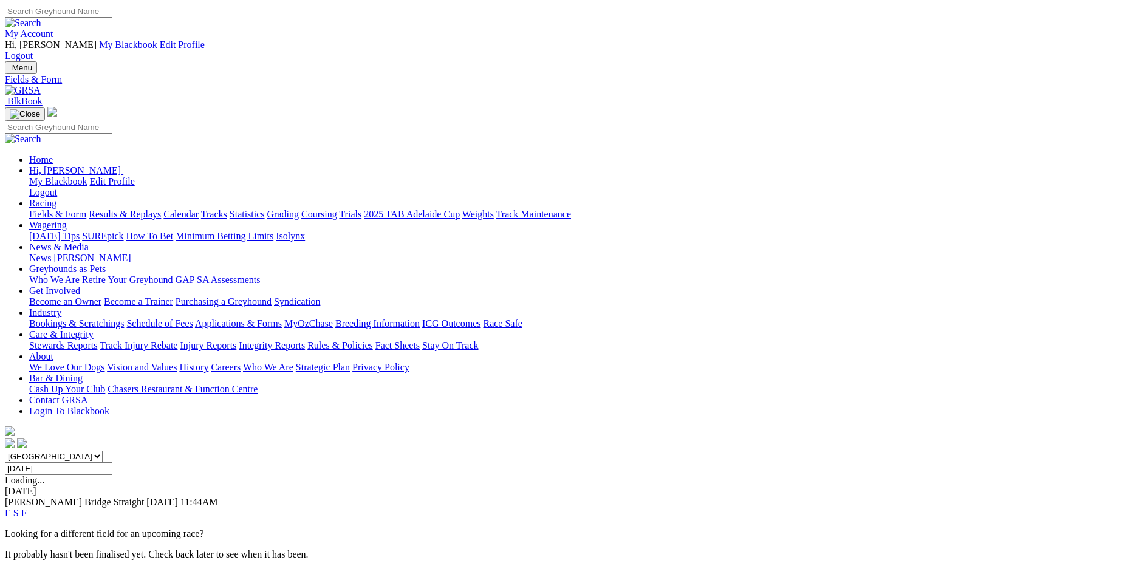
click at [112, 462] on input "[DATE]" at bounding box center [58, 468] width 107 height 13
type input "[DATE]"
click at [27, 508] on link "F" at bounding box center [23, 513] width 5 height 10
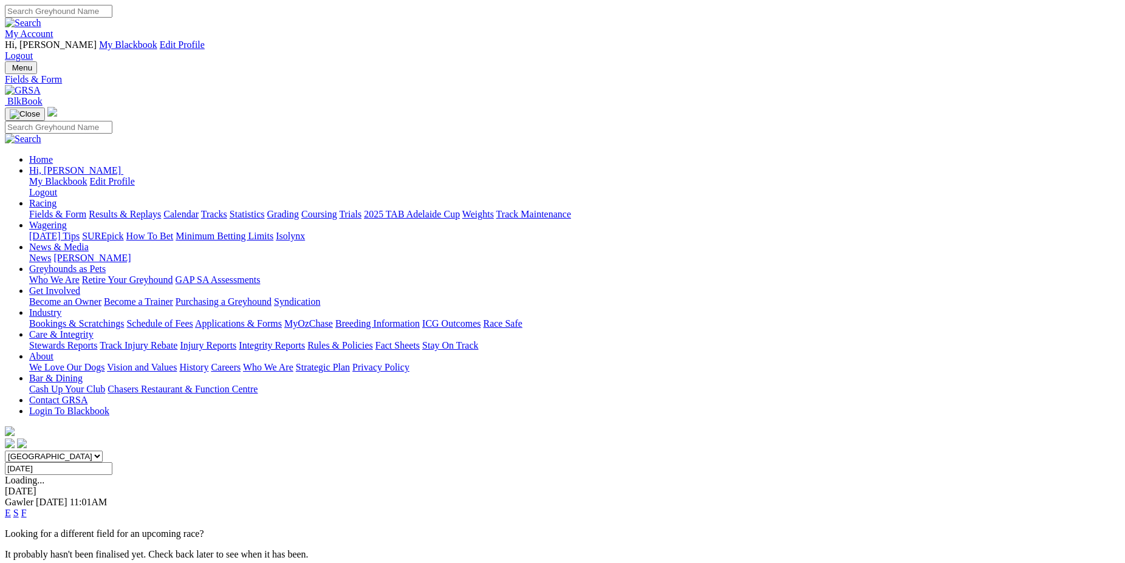
click at [112, 462] on input "[DATE]" at bounding box center [58, 468] width 107 height 13
type input "[DATE]"
click at [27, 508] on link "F" at bounding box center [23, 513] width 5 height 10
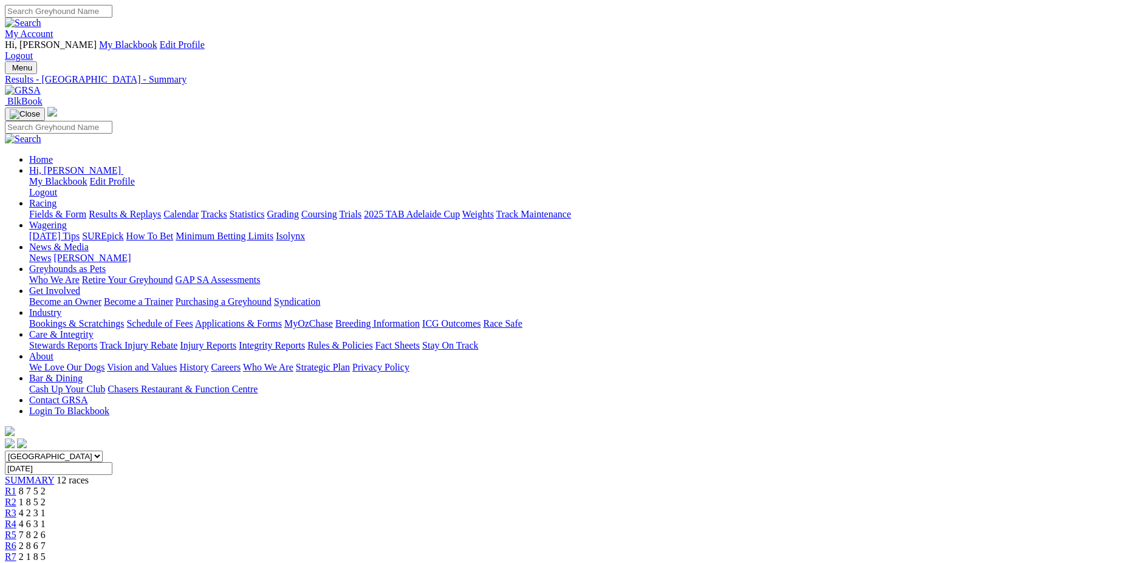
click at [112, 462] on input "[DATE]" at bounding box center [58, 468] width 107 height 13
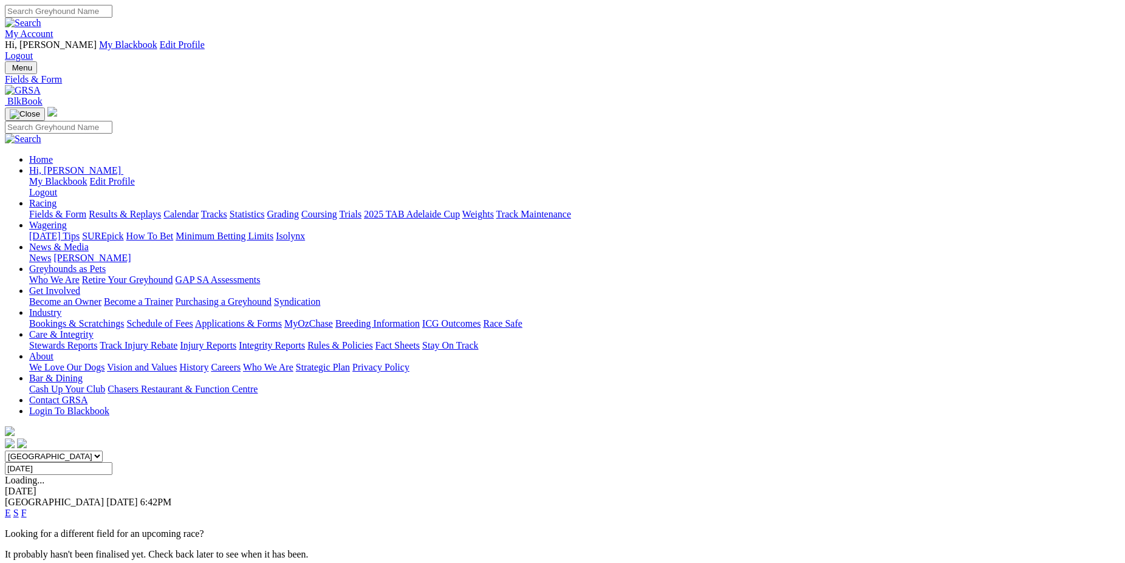
click at [112, 462] on input "[DATE]" at bounding box center [58, 468] width 107 height 13
type input "[DATE]"
click at [27, 508] on link "F" at bounding box center [23, 513] width 5 height 10
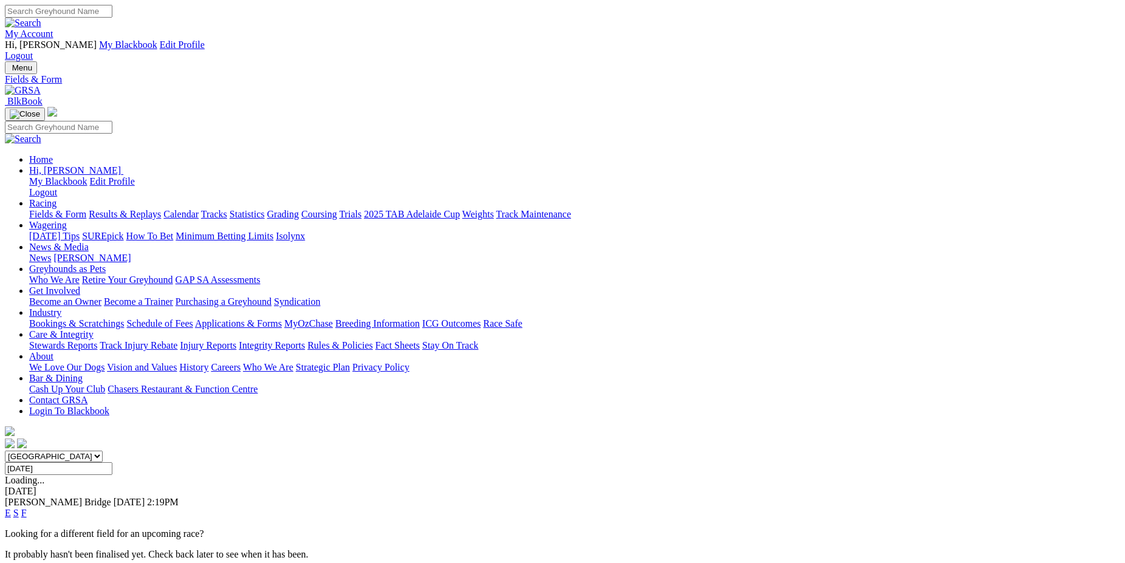
click at [112, 462] on input "[DATE]" at bounding box center [58, 468] width 107 height 13
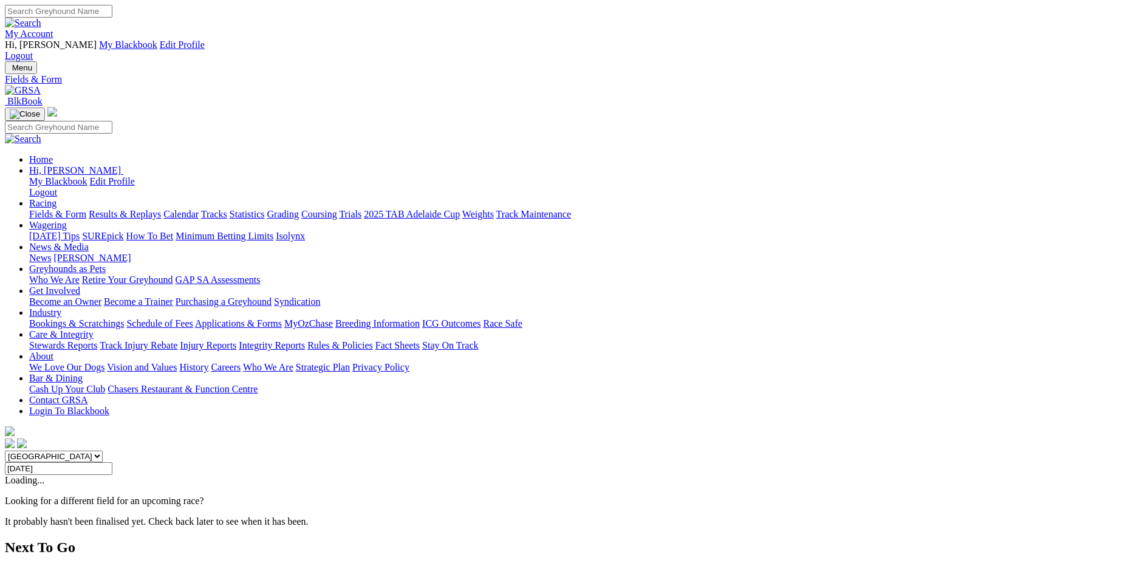
drag, startPoint x: 721, startPoint y: 151, endPoint x: 698, endPoint y: 154, distance: 22.7
click at [112, 462] on input "[DATE]" at bounding box center [58, 468] width 107 height 13
type input "[DATE]"
click at [27, 508] on link "F" at bounding box center [23, 513] width 5 height 10
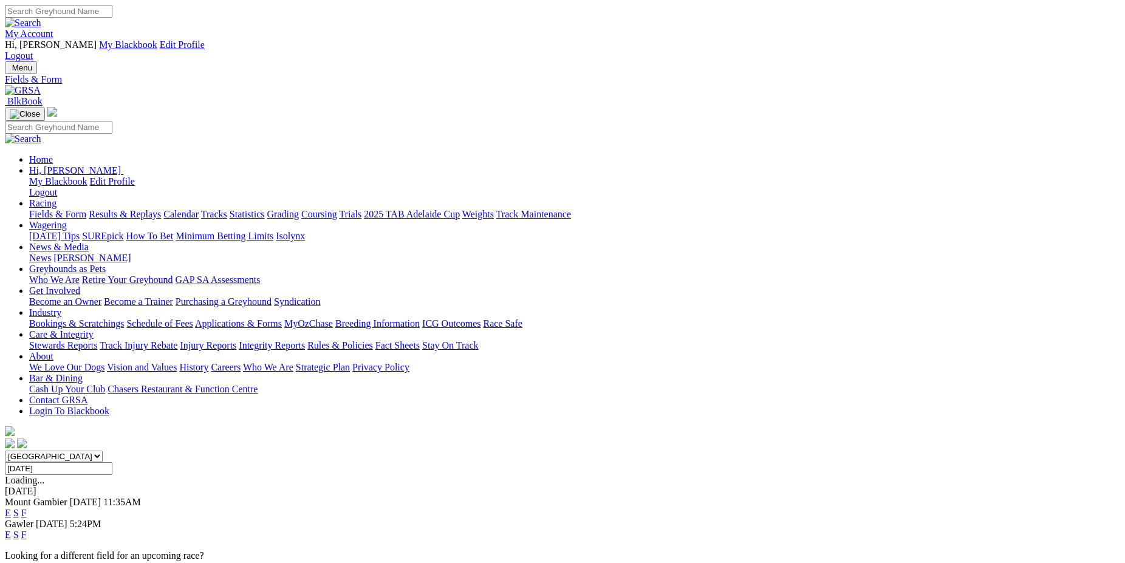
click at [27, 529] on link "F" at bounding box center [23, 534] width 5 height 10
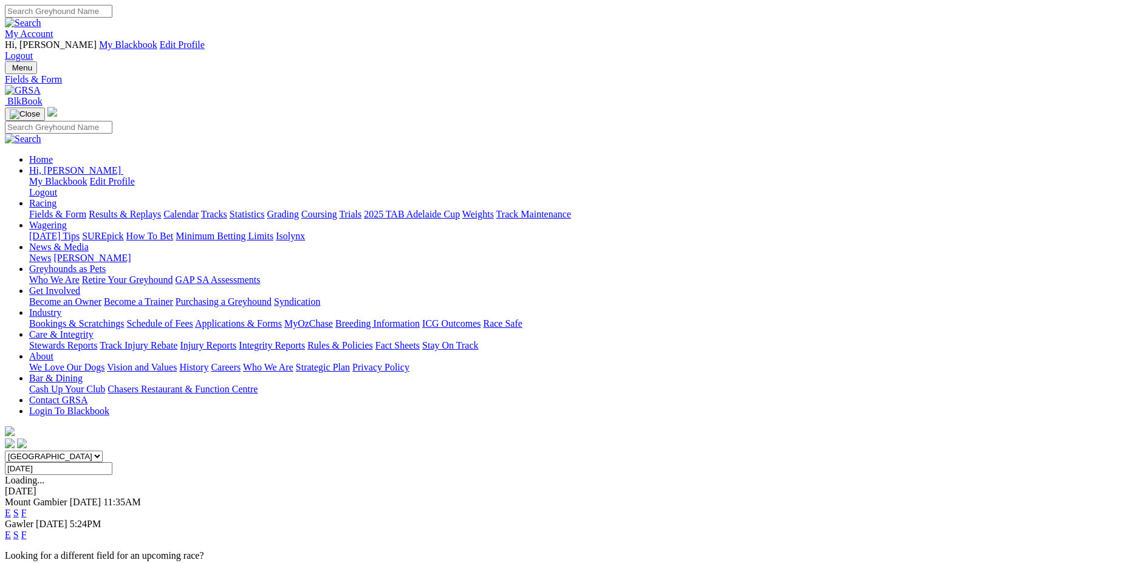
click at [112, 462] on input "Sunday, 21 Apr 2024" at bounding box center [58, 468] width 107 height 13
type input "[DATE]"
click at [27, 508] on link "F" at bounding box center [23, 513] width 5 height 10
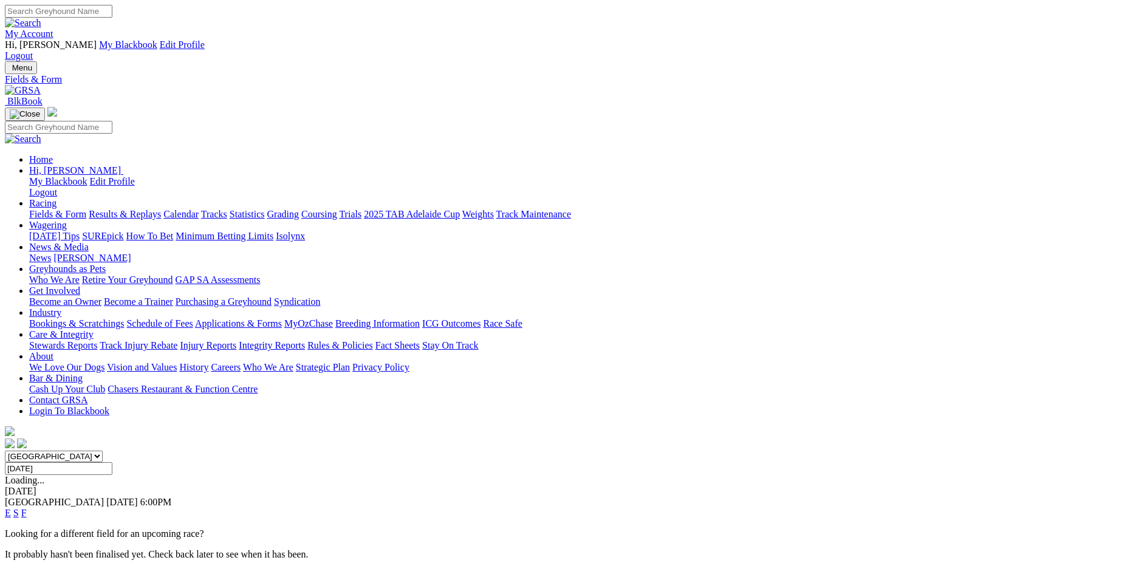
click at [112, 462] on input "Monday, 22 Apr 2024" at bounding box center [58, 468] width 107 height 13
type input "Tuesday, 23 Apr 2024"
click at [27, 508] on link "F" at bounding box center [23, 513] width 5 height 10
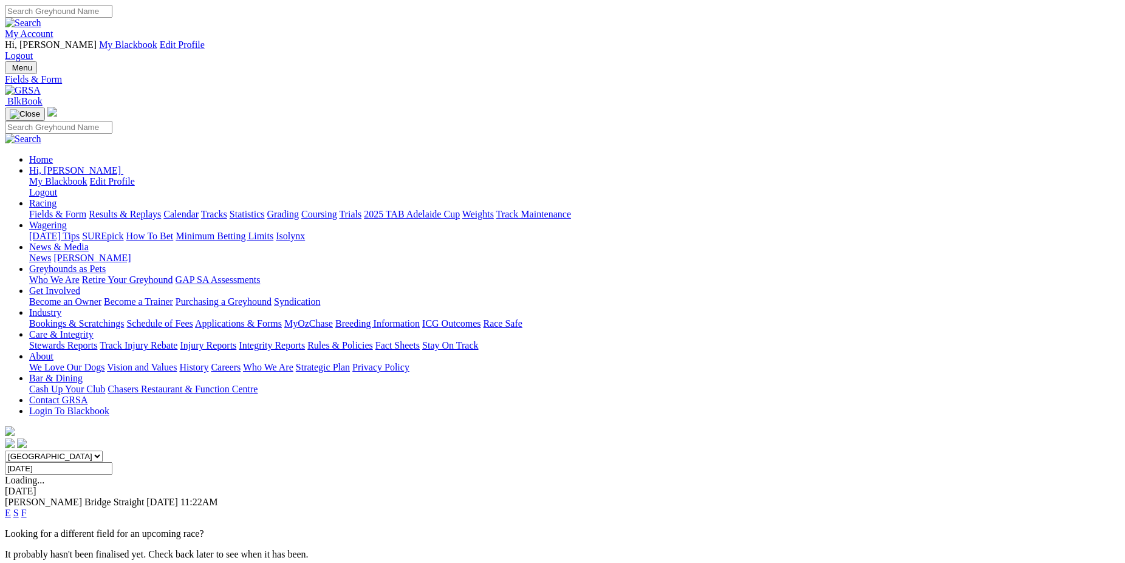
click at [112, 462] on input "[DATE]" at bounding box center [58, 468] width 107 height 13
type input "[DATE]"
click at [27, 508] on link "F" at bounding box center [23, 513] width 5 height 10
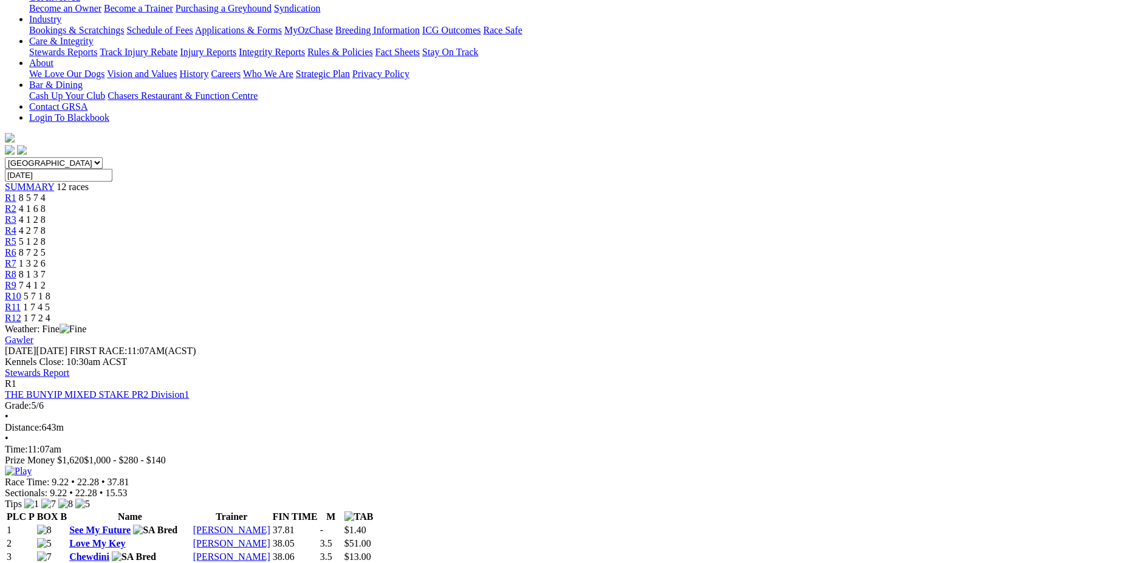
scroll to position [302, 0]
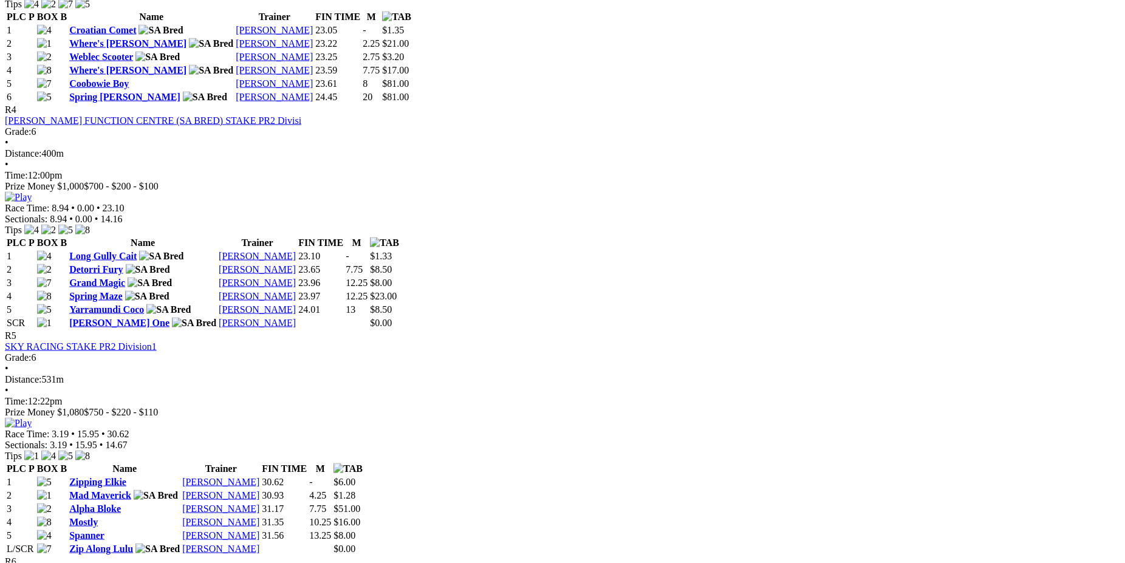
scroll to position [1228, 0]
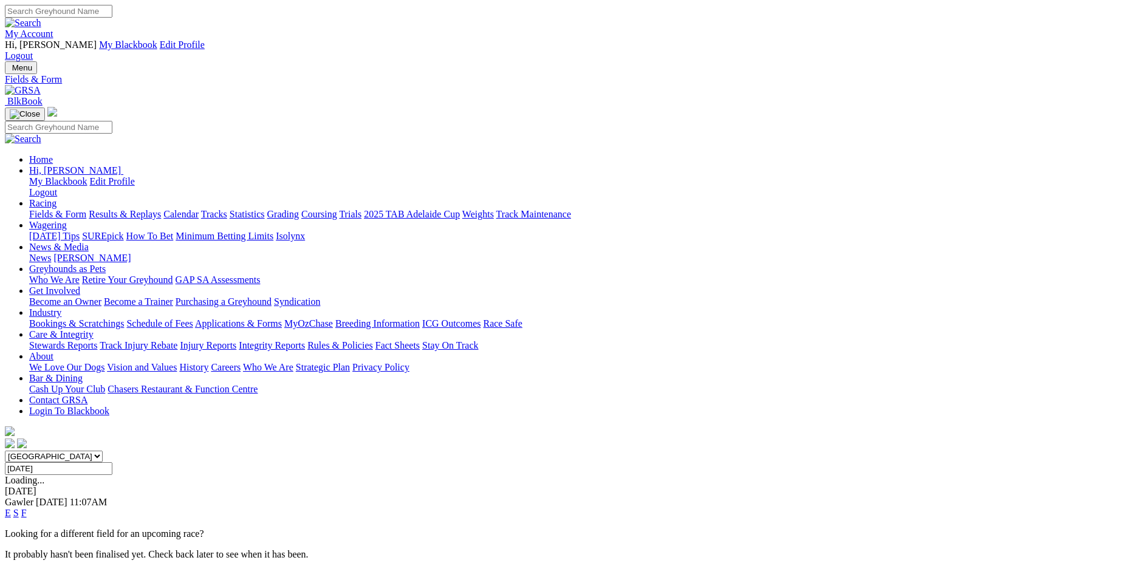
click at [112, 462] on input "[DATE]" at bounding box center [58, 468] width 107 height 13
type input "[DATE]"
click at [27, 508] on link "F" at bounding box center [23, 513] width 5 height 10
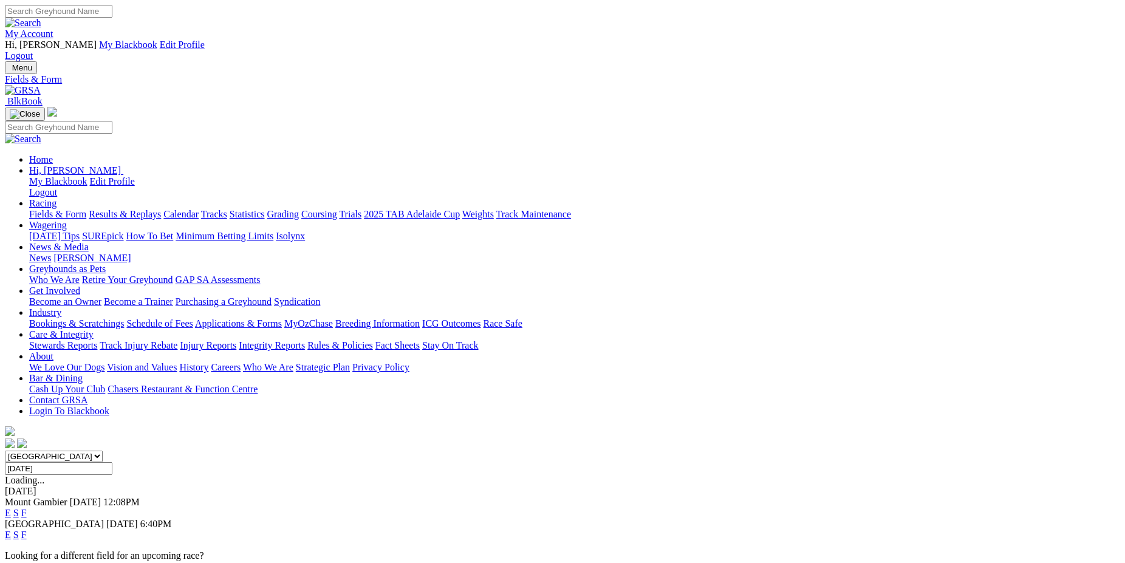
click at [27, 529] on link "F" at bounding box center [23, 534] width 5 height 10
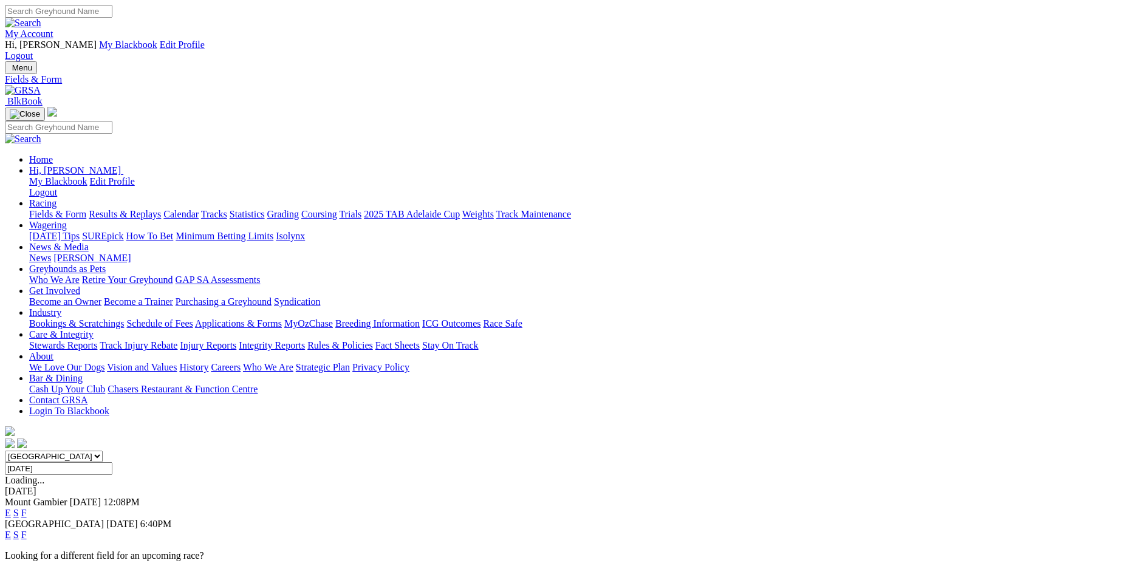
click at [112, 462] on input "[DATE]" at bounding box center [58, 468] width 107 height 13
type input "[DATE]"
click at [27, 508] on link "F" at bounding box center [23, 513] width 5 height 10
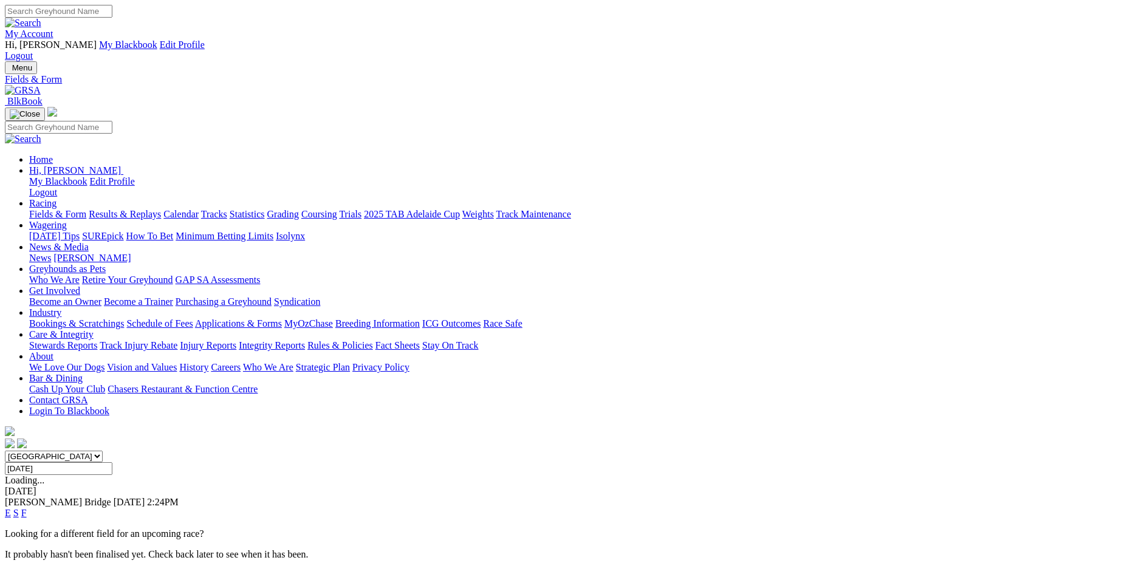
click at [112, 462] on input "[DATE]" at bounding box center [58, 468] width 107 height 13
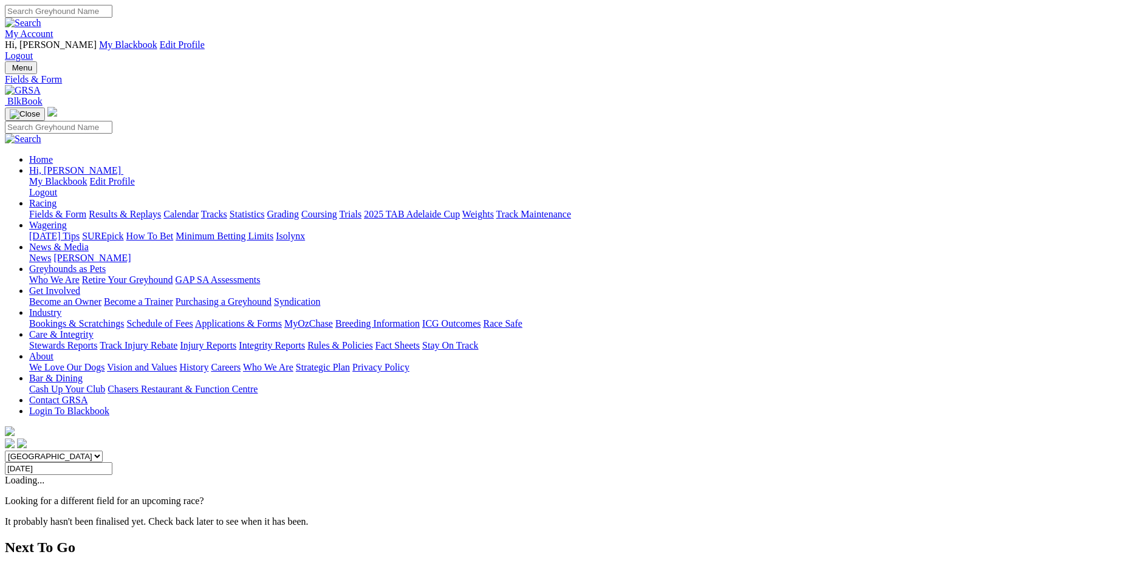
click at [112, 462] on input "[DATE]" at bounding box center [58, 468] width 107 height 13
type input "[DATE]"
click at [27, 508] on link "F" at bounding box center [23, 513] width 5 height 10
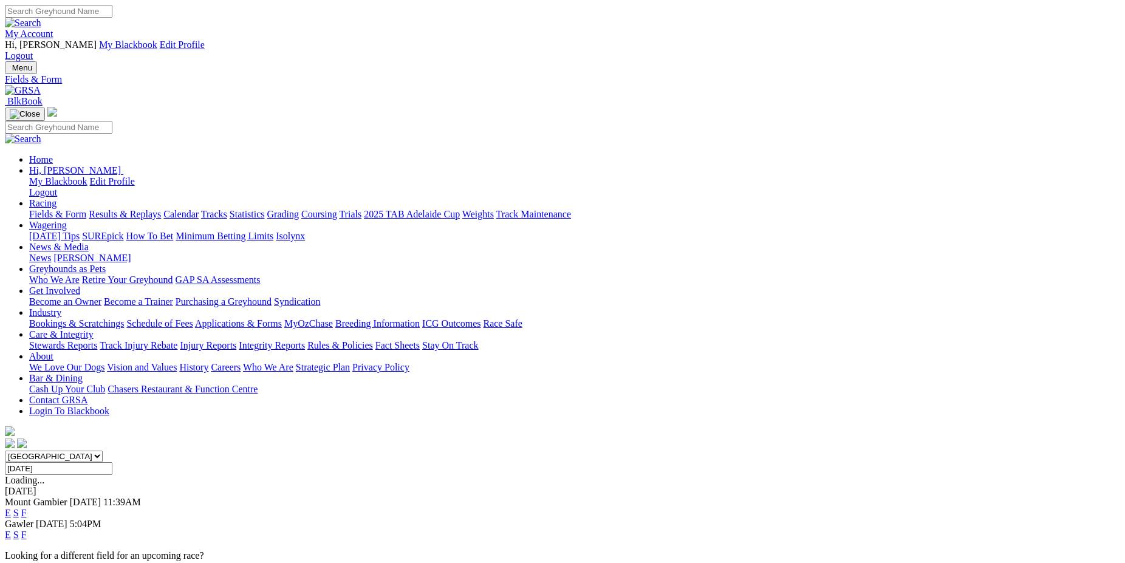
click at [27, 529] on link "F" at bounding box center [23, 534] width 5 height 10
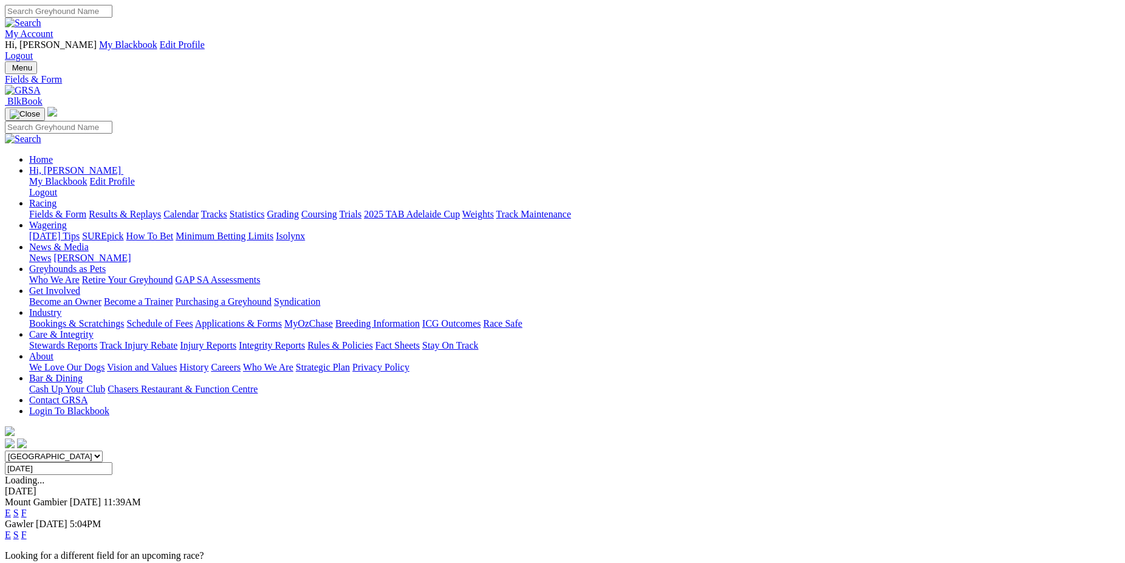
click at [112, 462] on input "[DATE]" at bounding box center [58, 468] width 107 height 13
type input "[DATE]"
click at [27, 508] on link "F" at bounding box center [23, 513] width 5 height 10
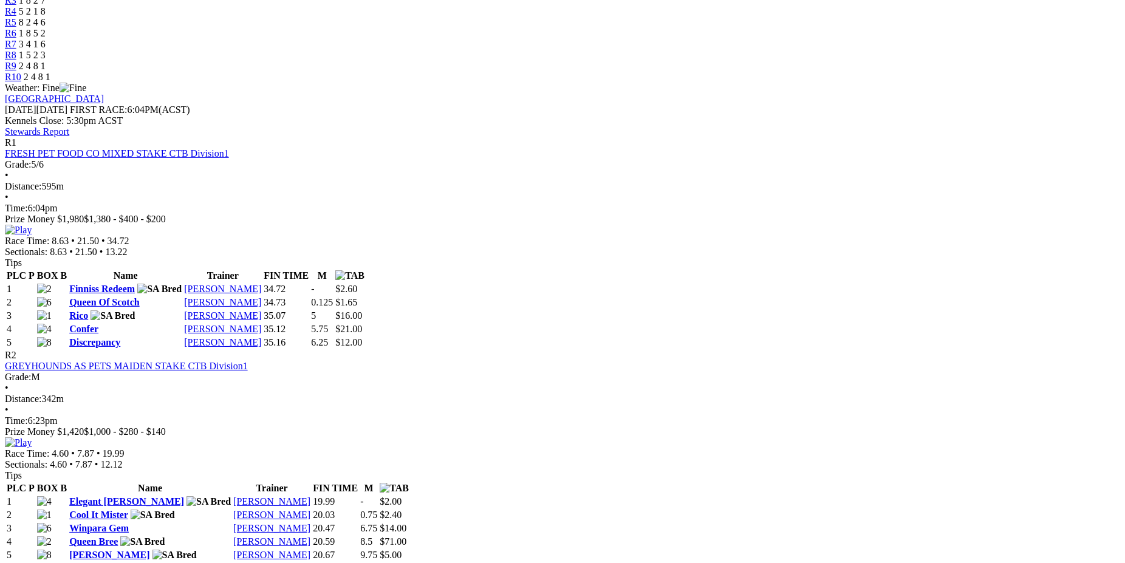
scroll to position [543, 0]
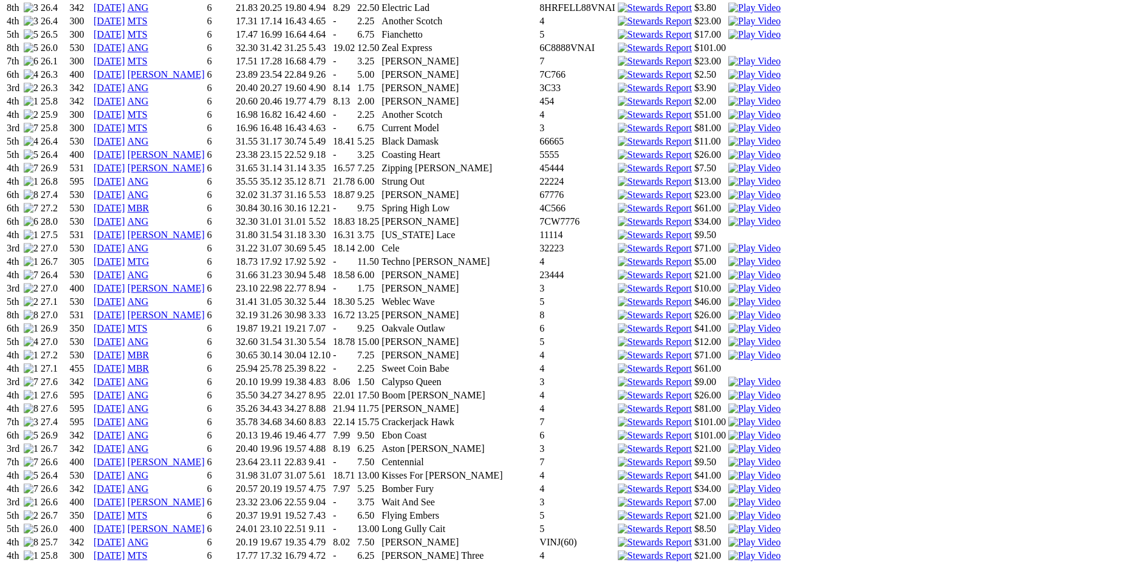
scroll to position [376, 0]
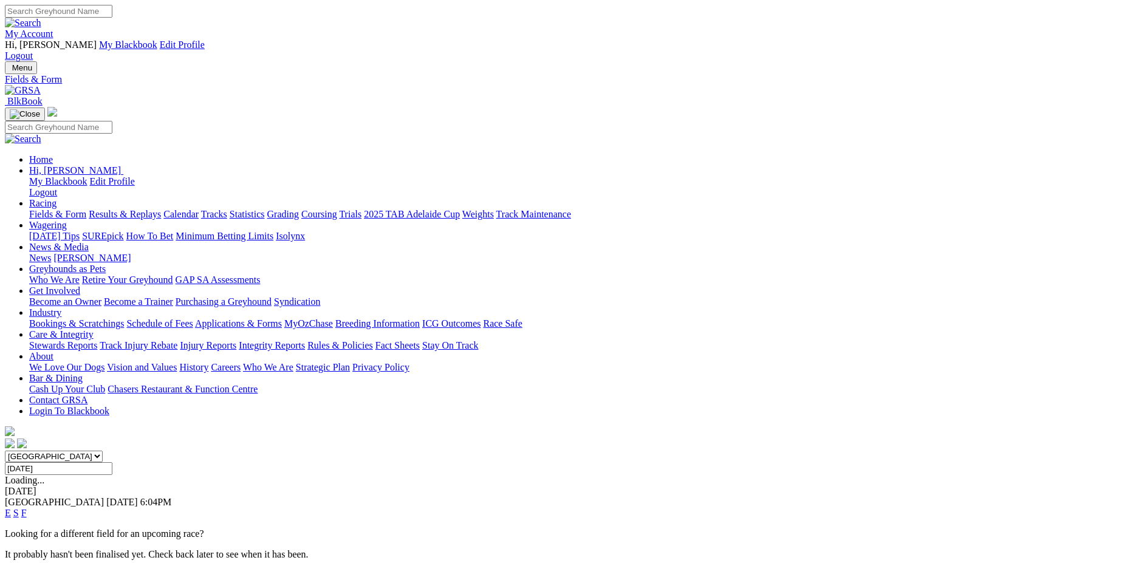
click at [112, 462] on input "Monday, 29 Apr 2024" at bounding box center [58, 468] width 107 height 13
type input "Tuesday, 30 Apr 2024"
click at [27, 508] on link "F" at bounding box center [23, 513] width 5 height 10
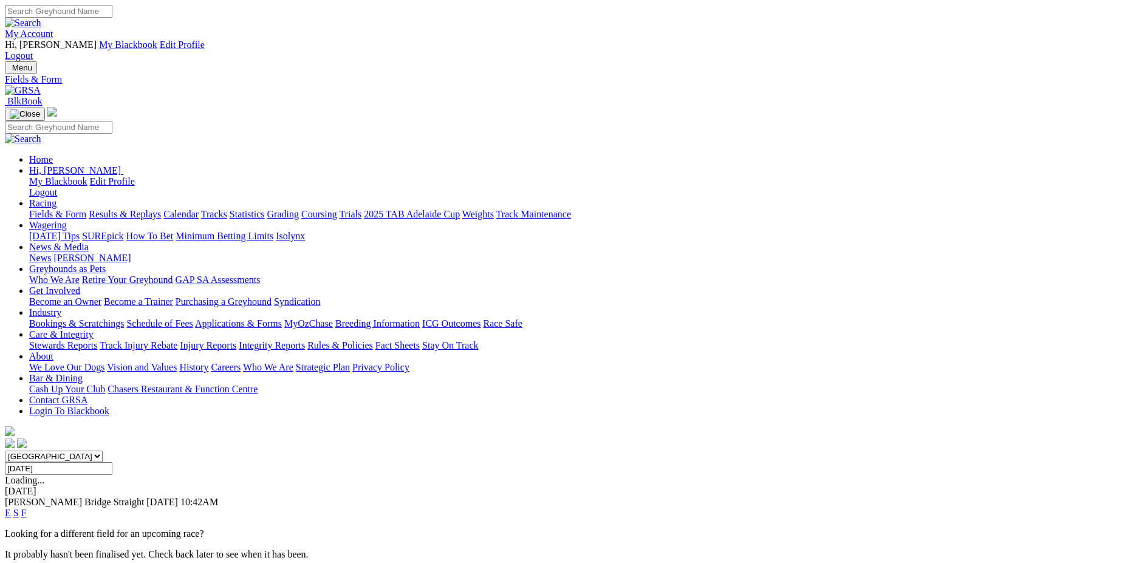
click at [112, 462] on input "[DATE]" at bounding box center [58, 468] width 107 height 13
type input "[DATE]"
click at [27, 508] on link "F" at bounding box center [23, 513] width 5 height 10
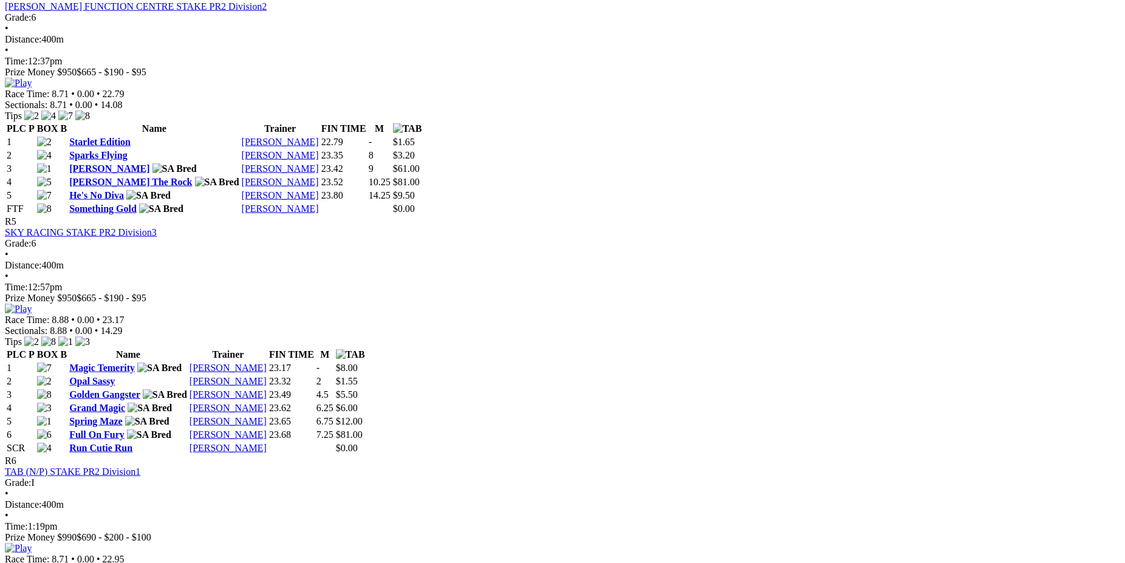
scroll to position [1327, 0]
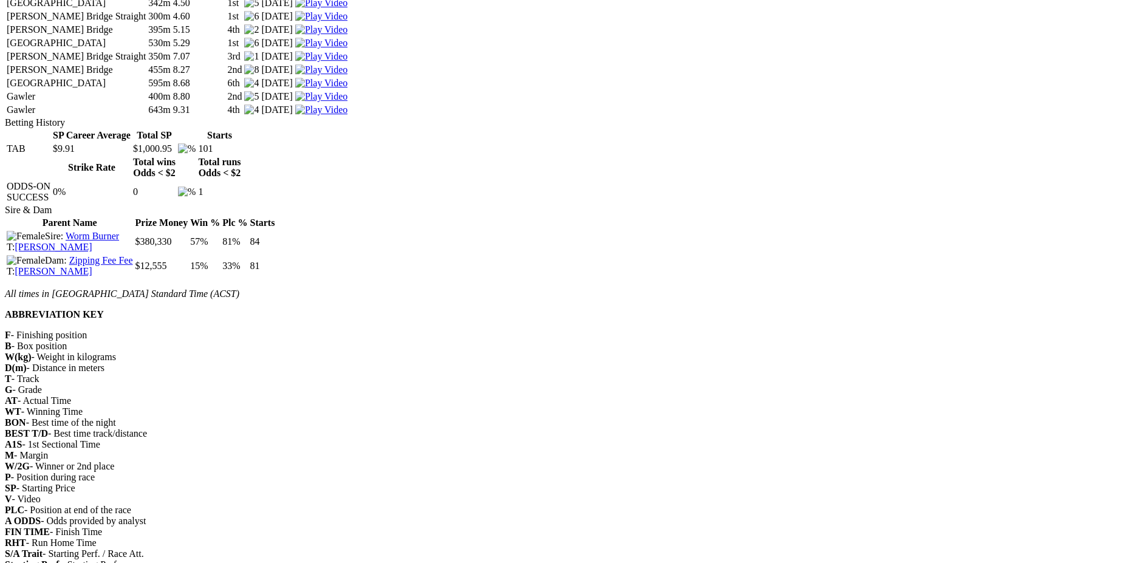
scroll to position [2261, 0]
